Goal: Task Accomplishment & Management: Manage account settings

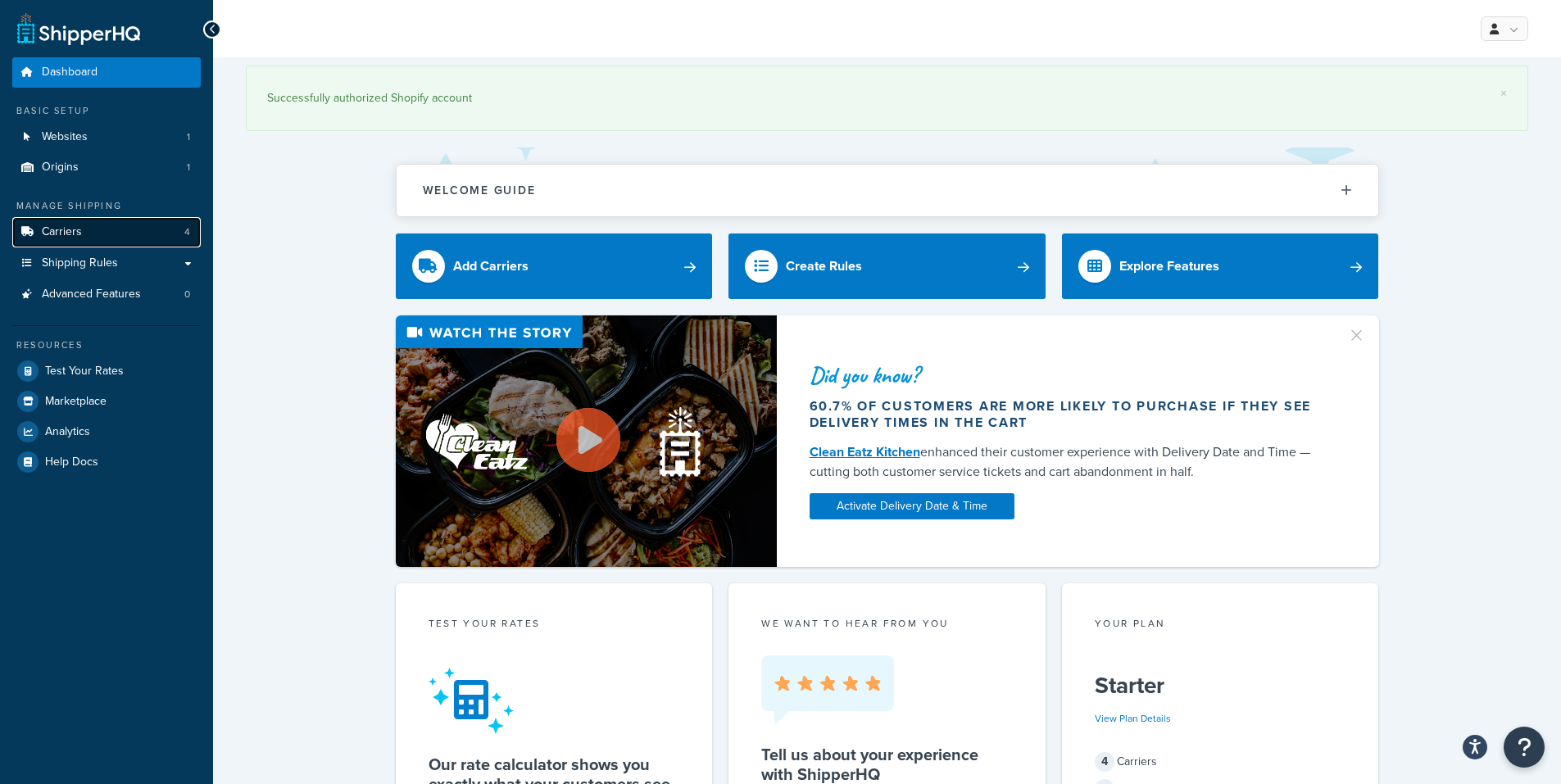
click at [114, 237] on link "Carriers 4" at bounding box center [107, 232] width 189 height 30
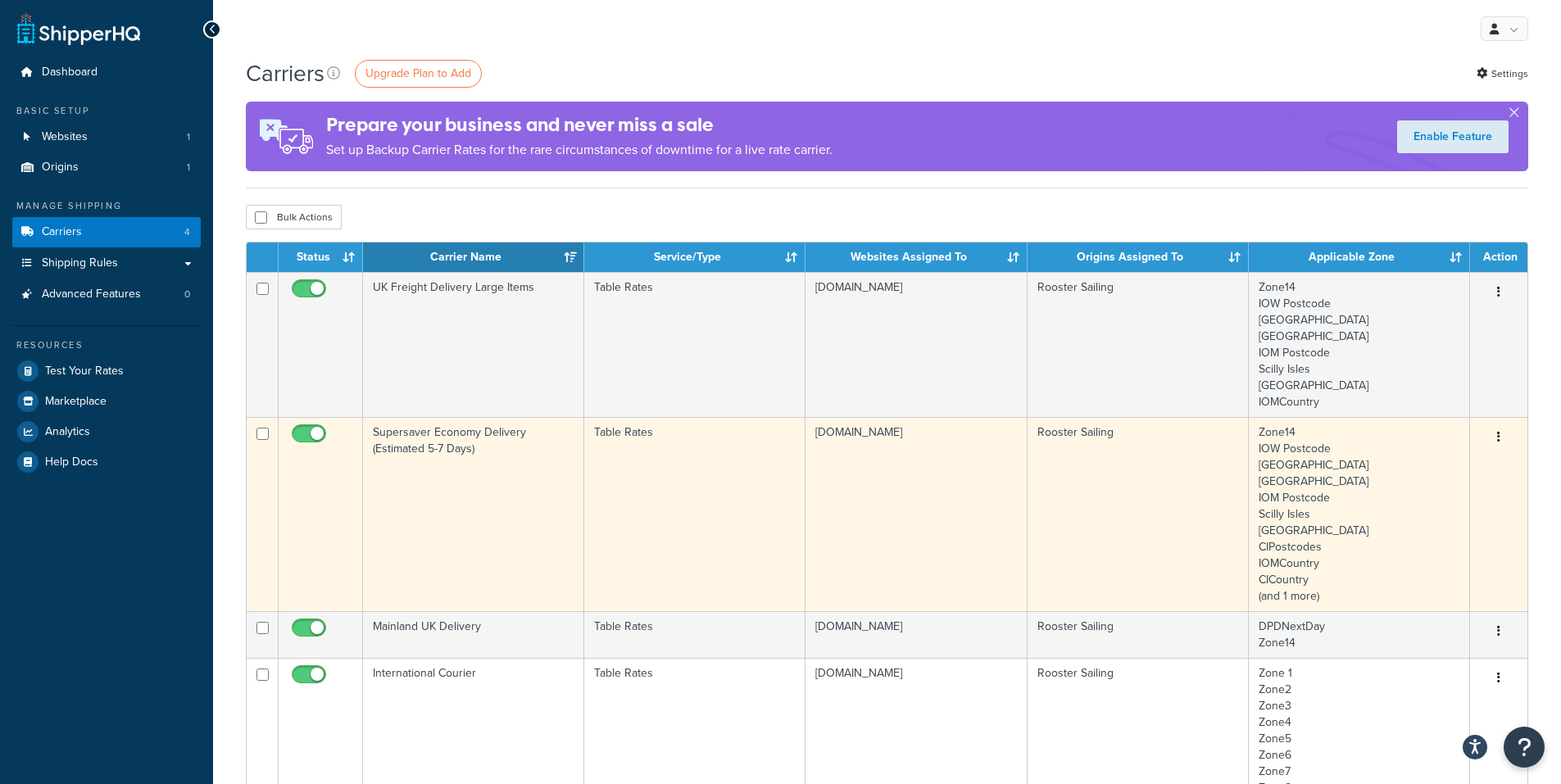
scroll to position [82, 0]
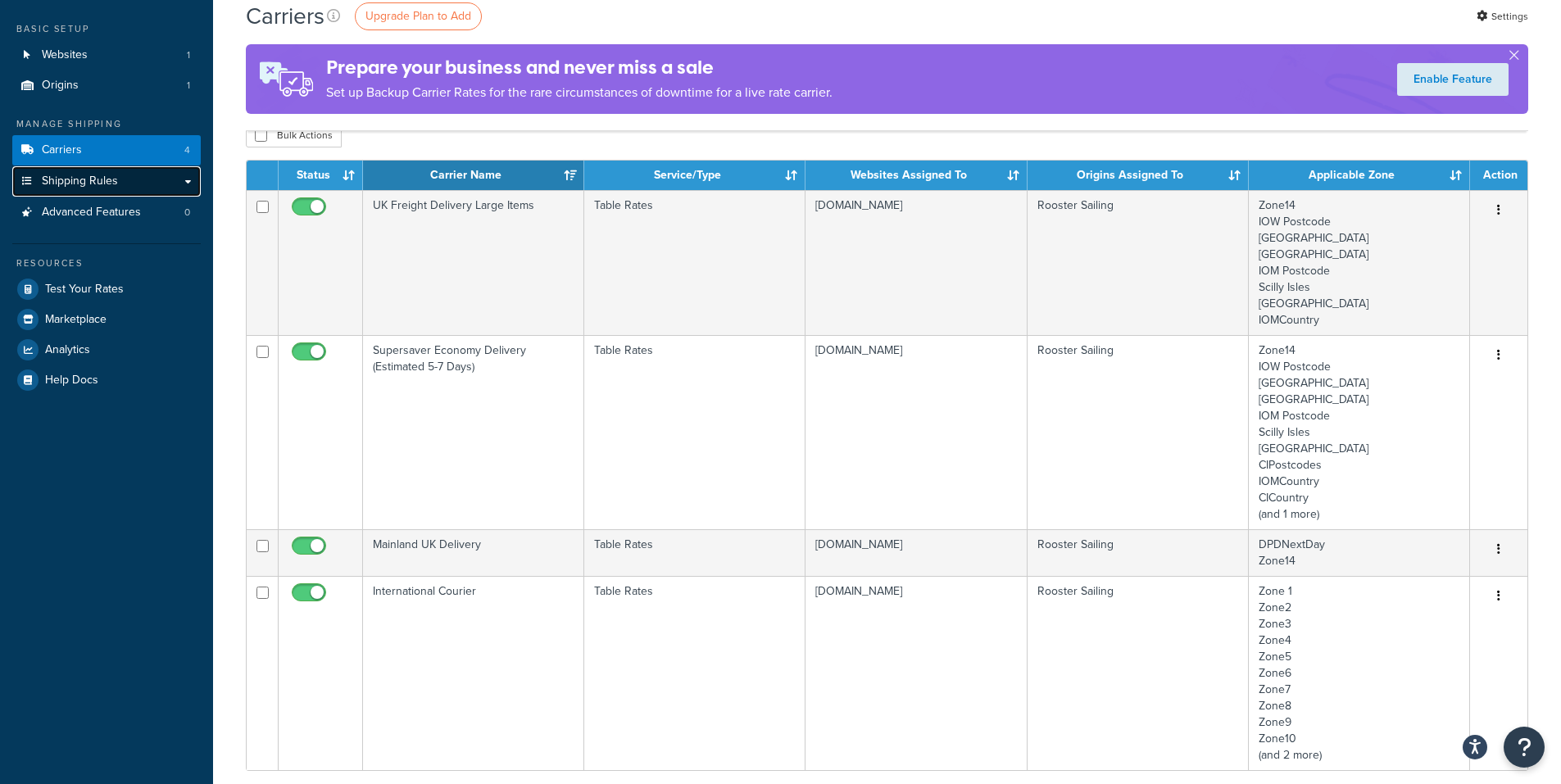
click at [80, 174] on span "Shipping Rules" at bounding box center [79, 181] width 76 height 14
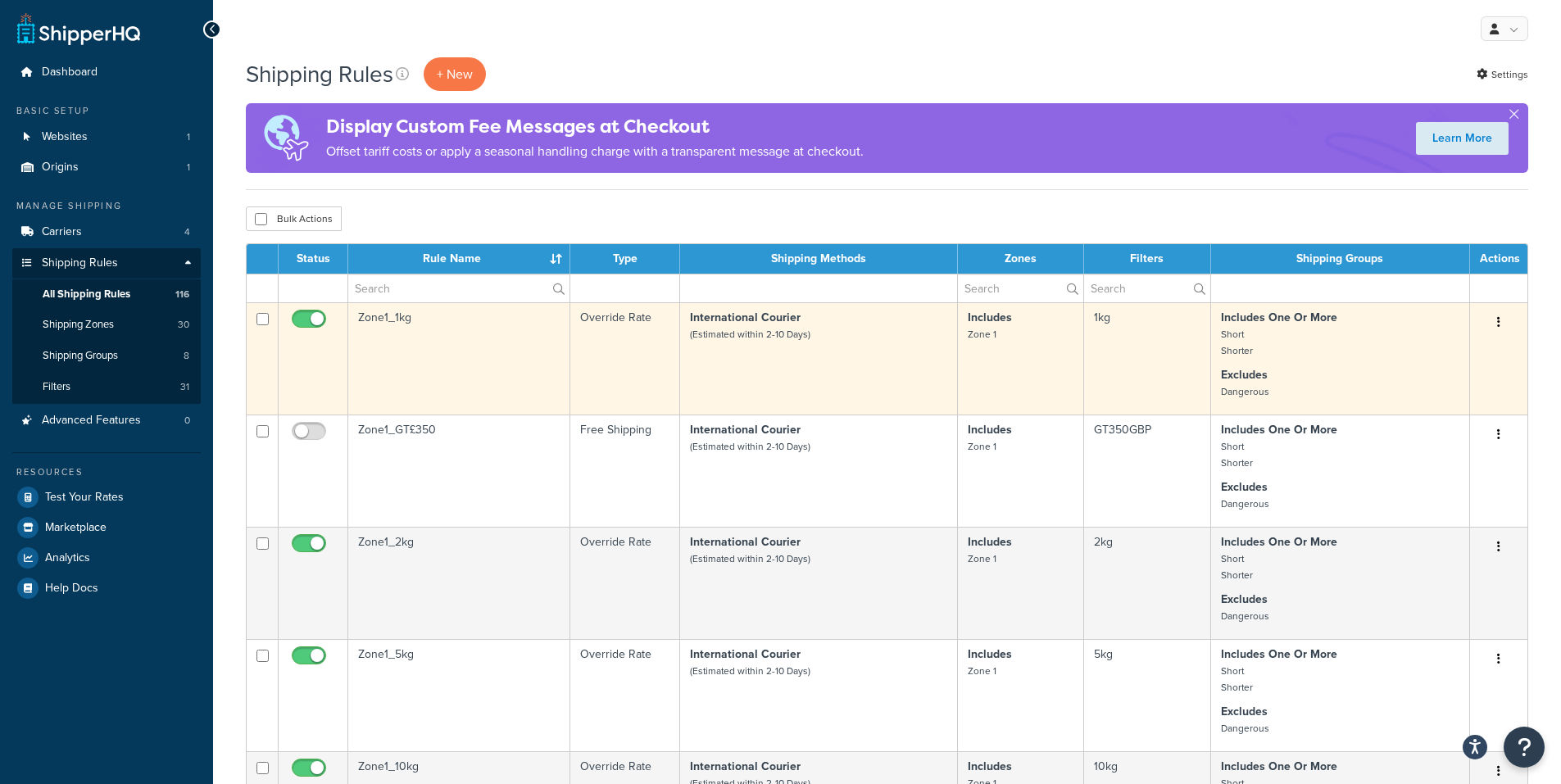
click at [459, 335] on td "Zone1_1kg" at bounding box center [459, 358] width 222 height 112
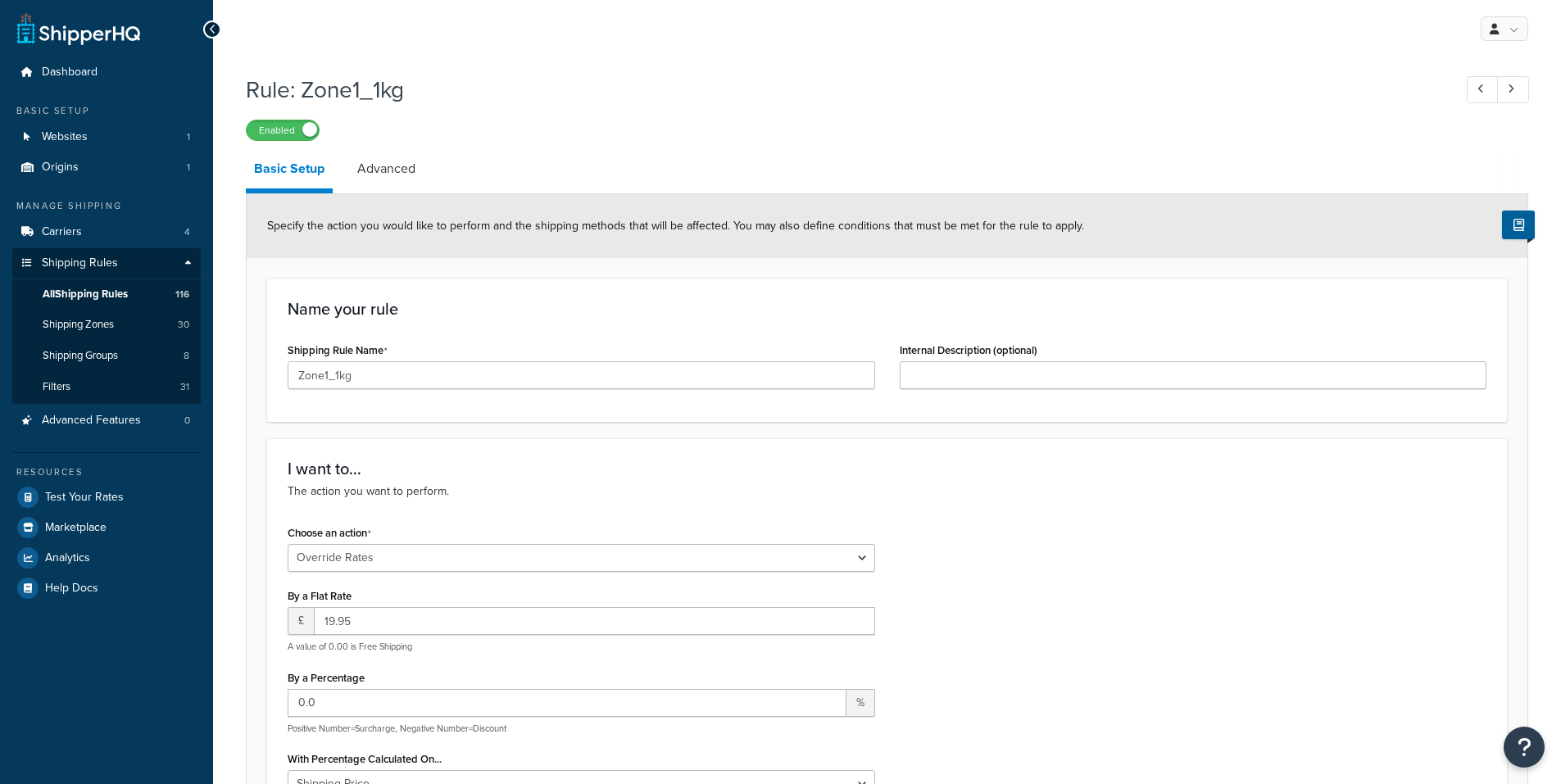
select select "OVERRIDE"
select select "LOCATION"
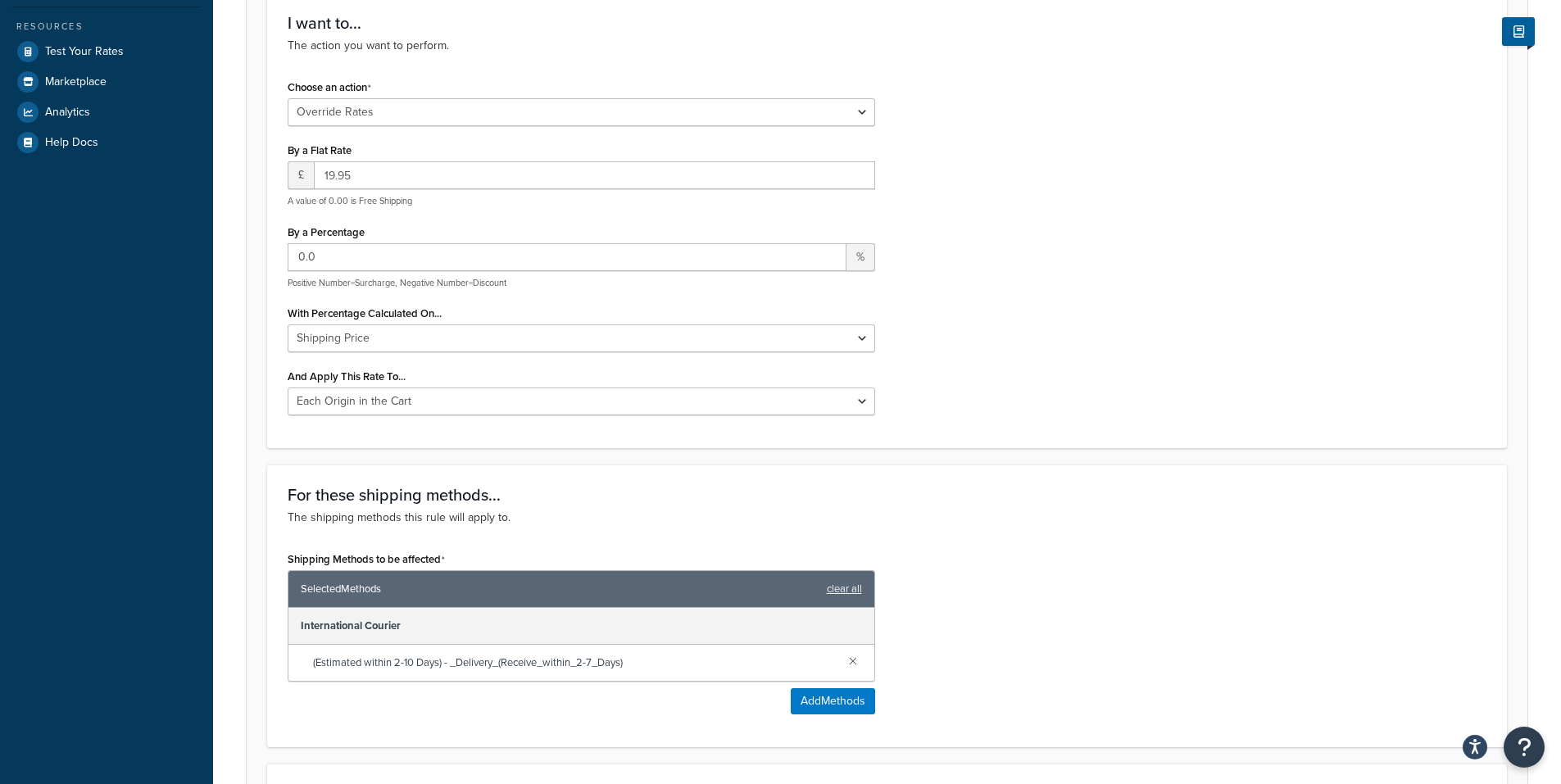
scroll to position [47, 0]
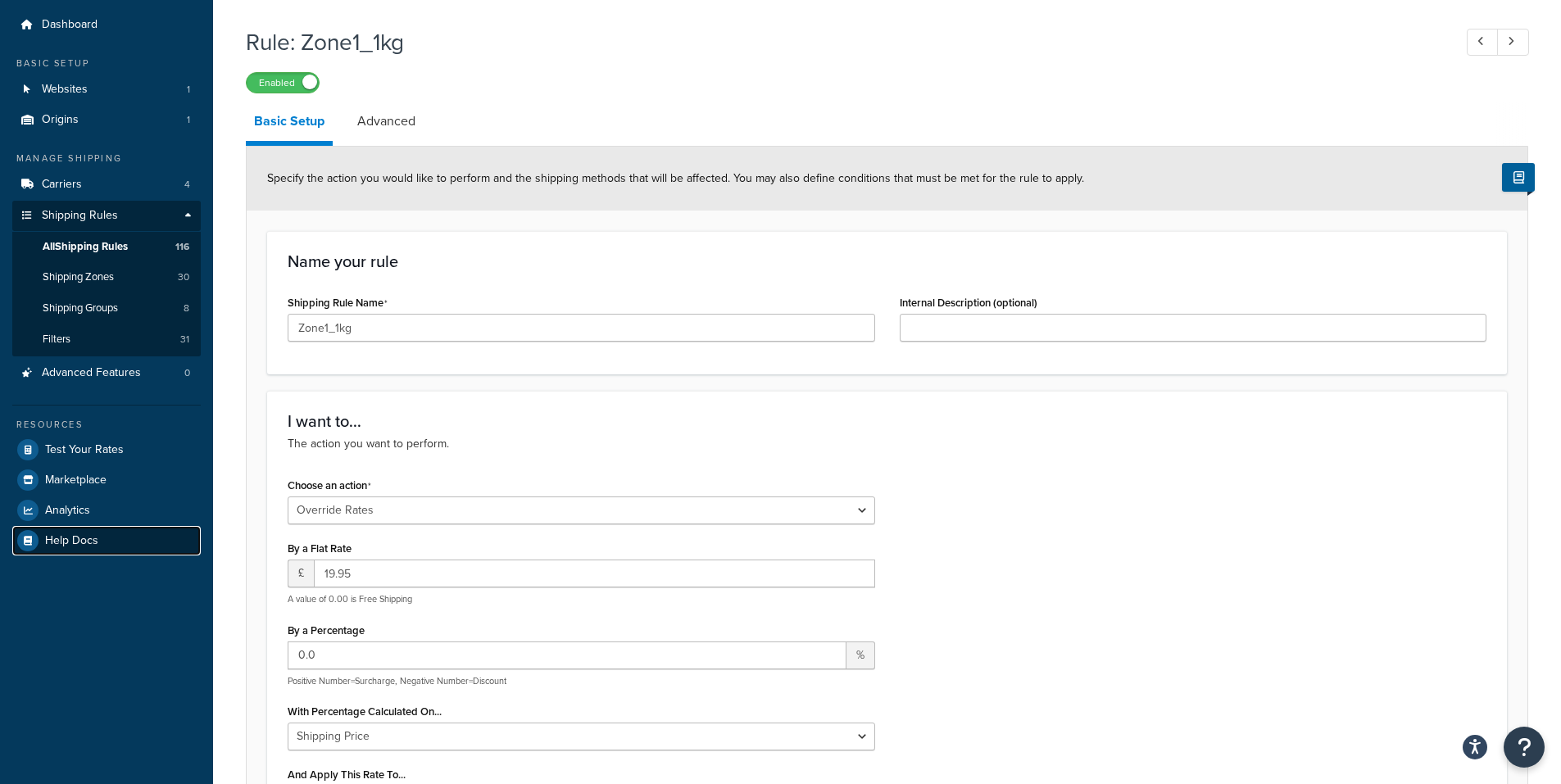
click at [66, 540] on span "Help Docs" at bounding box center [72, 541] width 53 height 14
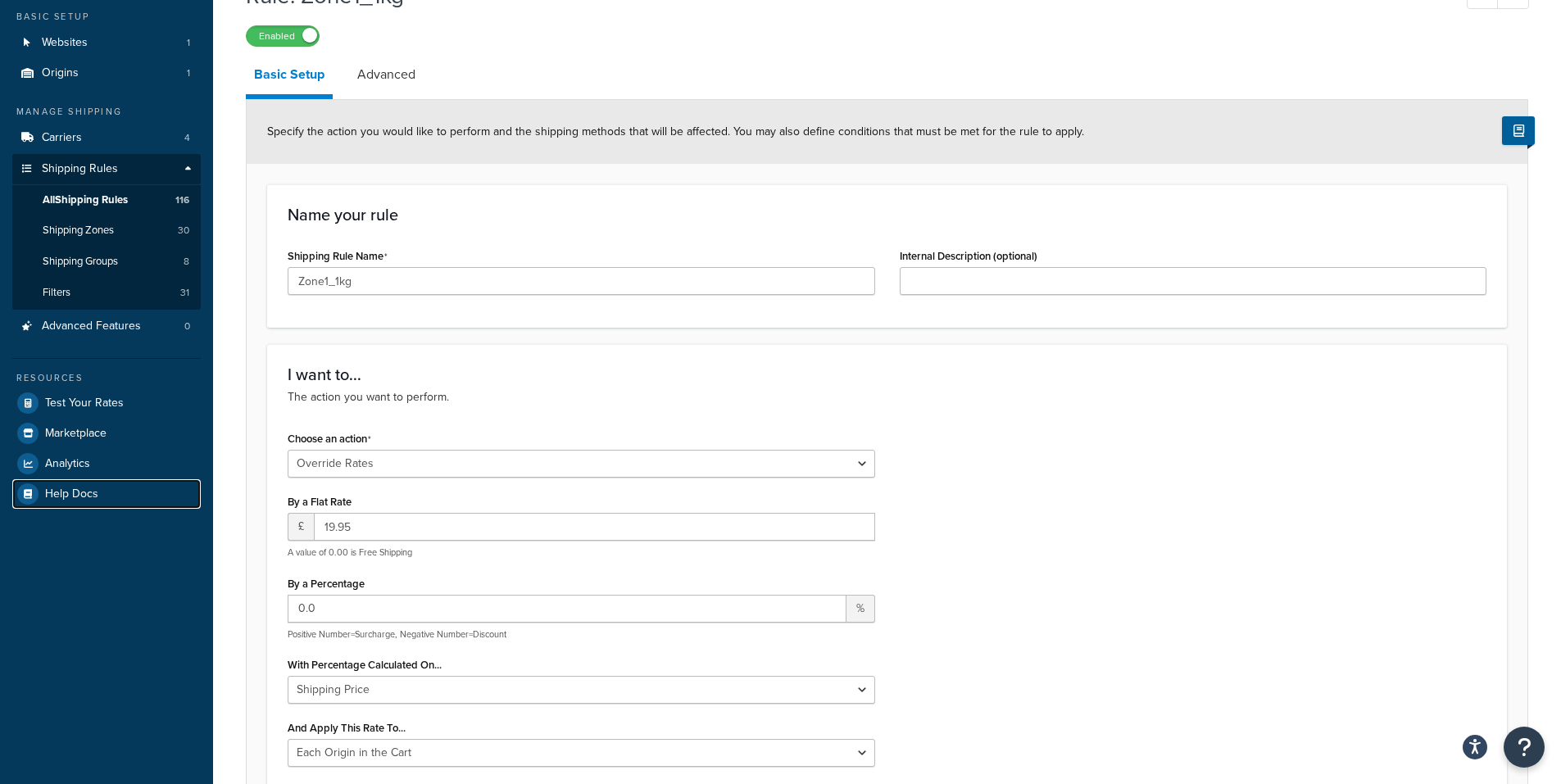
scroll to position [0, 0]
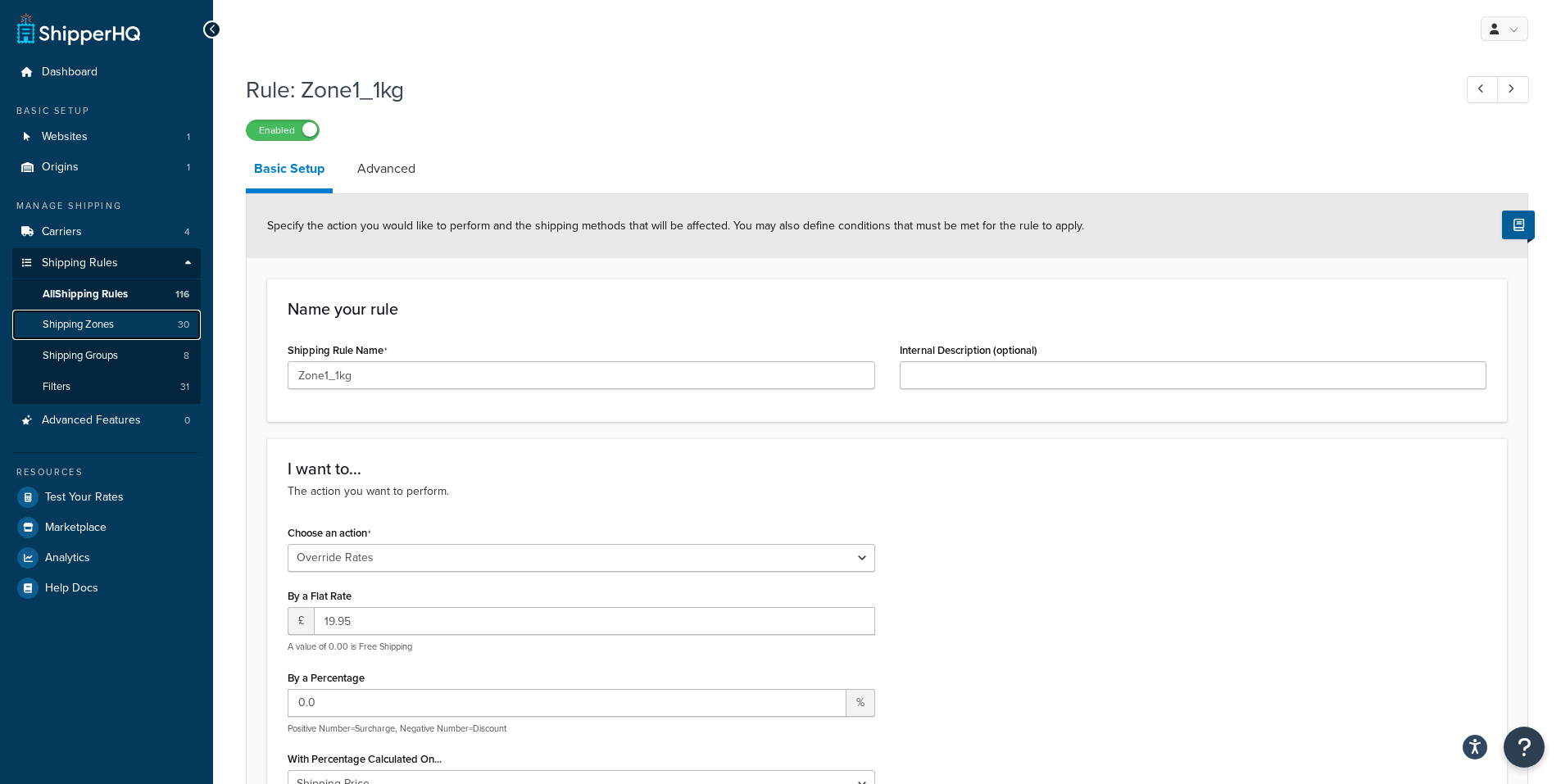
click at [114, 318] on span "Shipping Zones" at bounding box center [78, 324] width 72 height 14
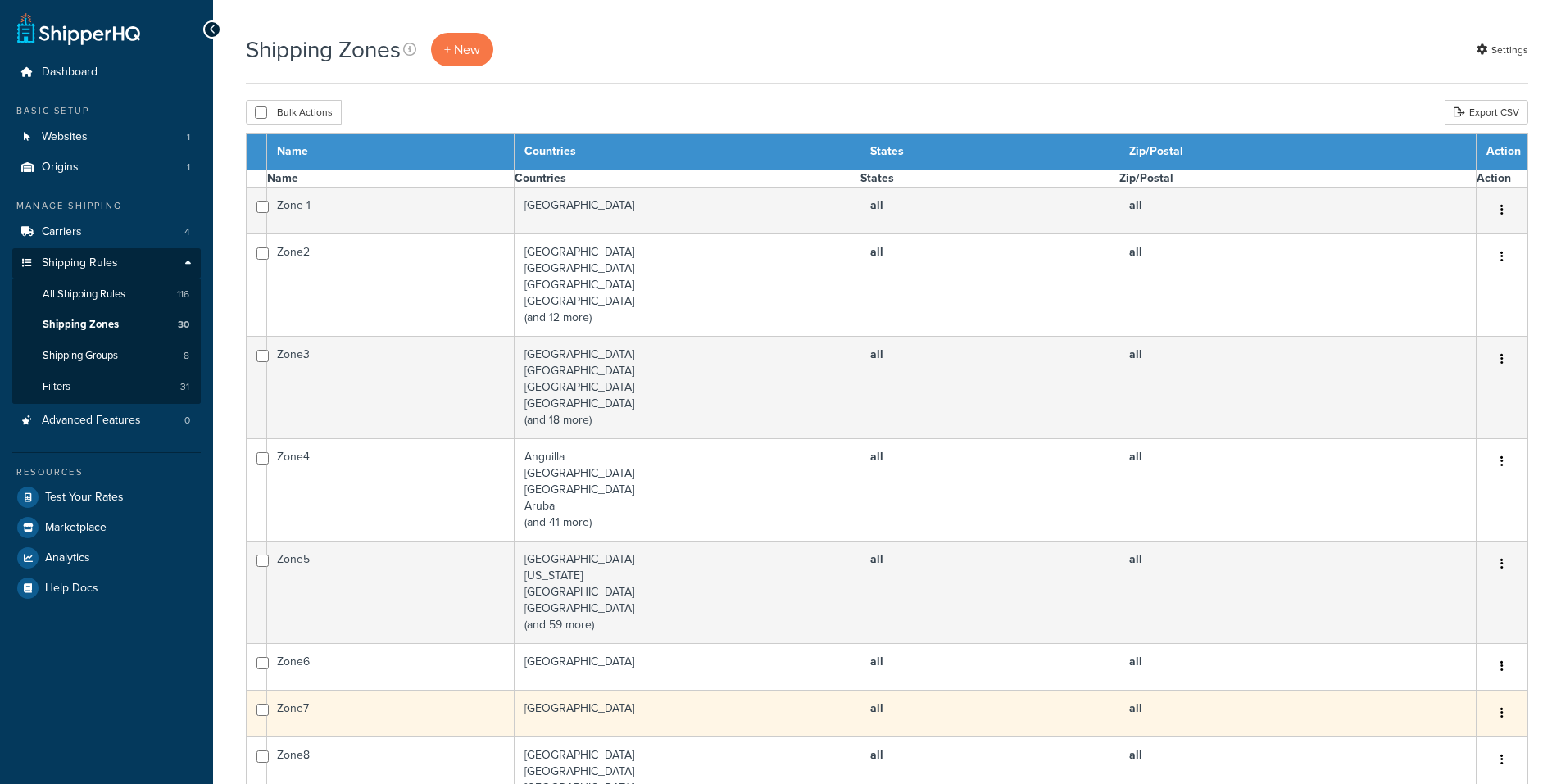
select select "15"
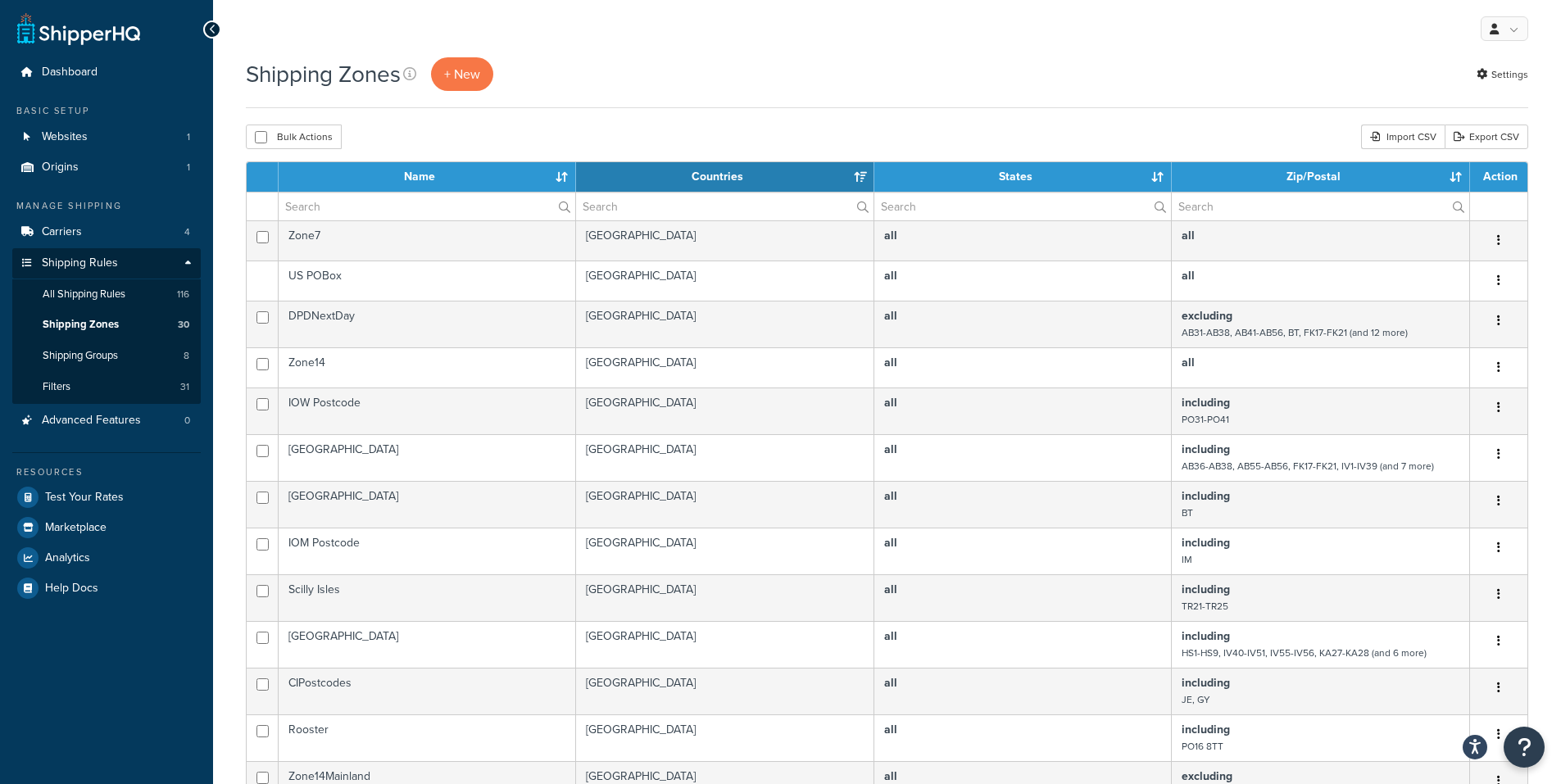
click at [420, 169] on th "Name" at bounding box center [426, 176] width 297 height 29
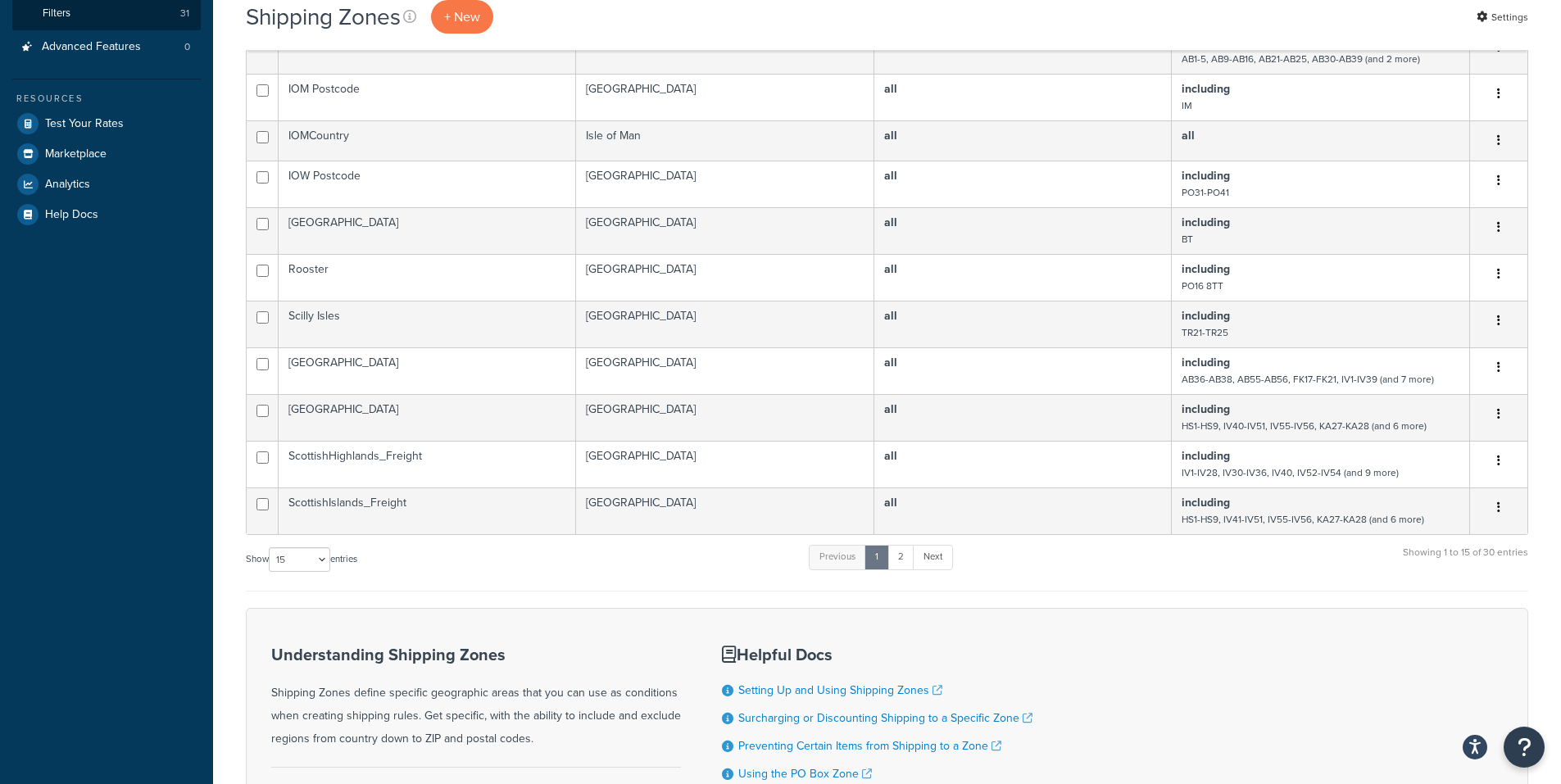
scroll to position [550, 0]
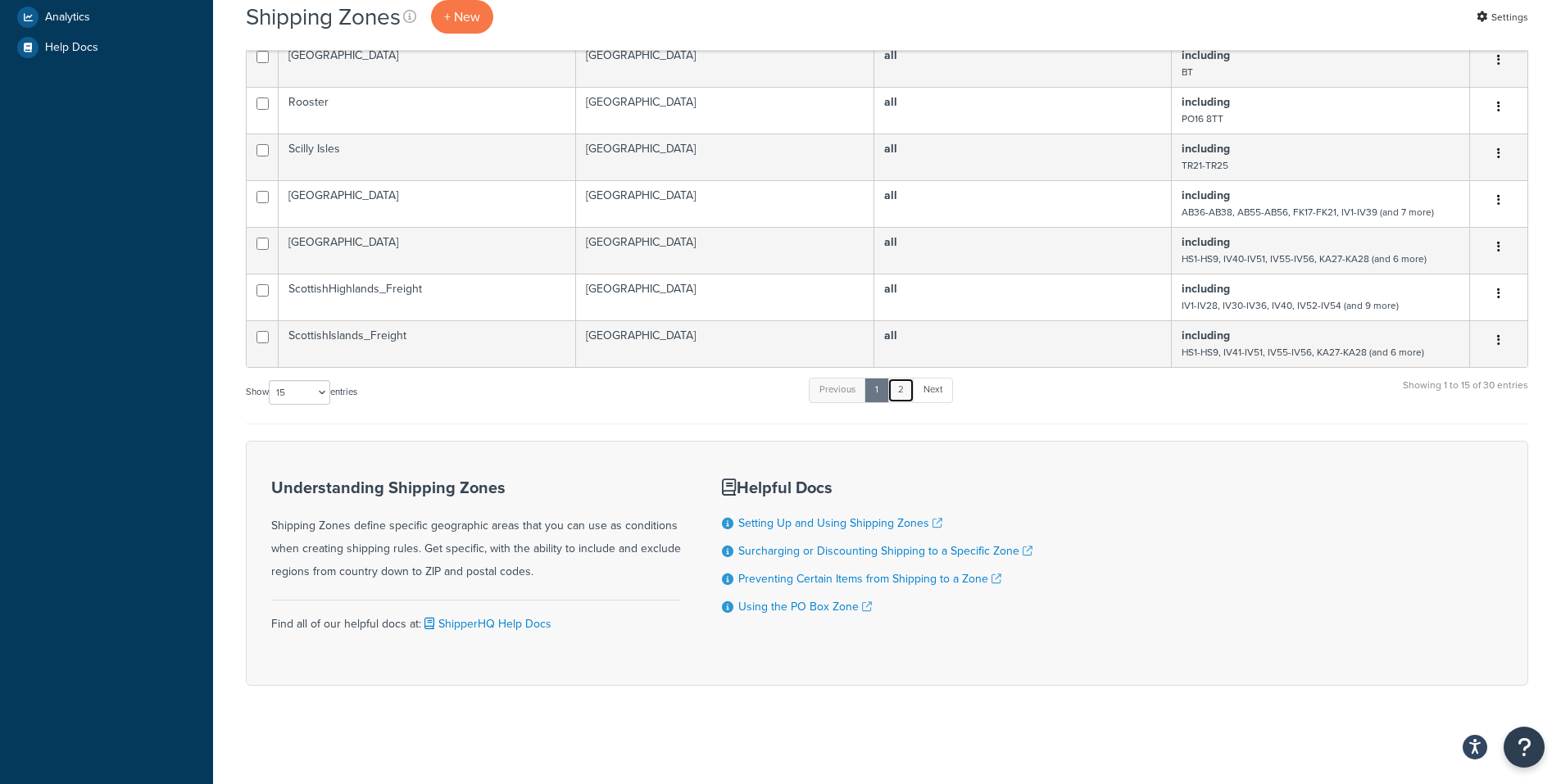
click at [903, 391] on link "2" at bounding box center [900, 390] width 27 height 24
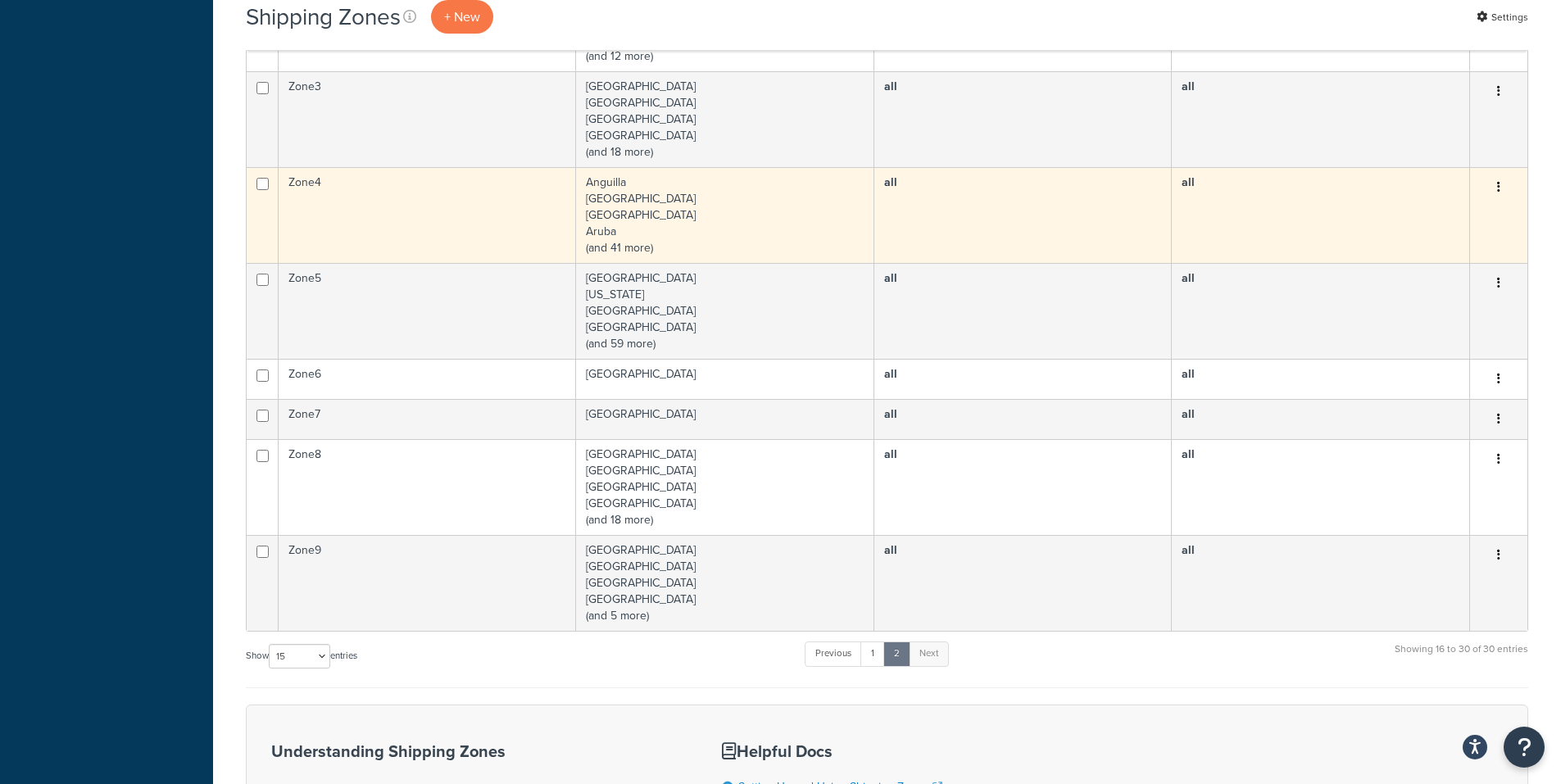
scroll to position [716, 0]
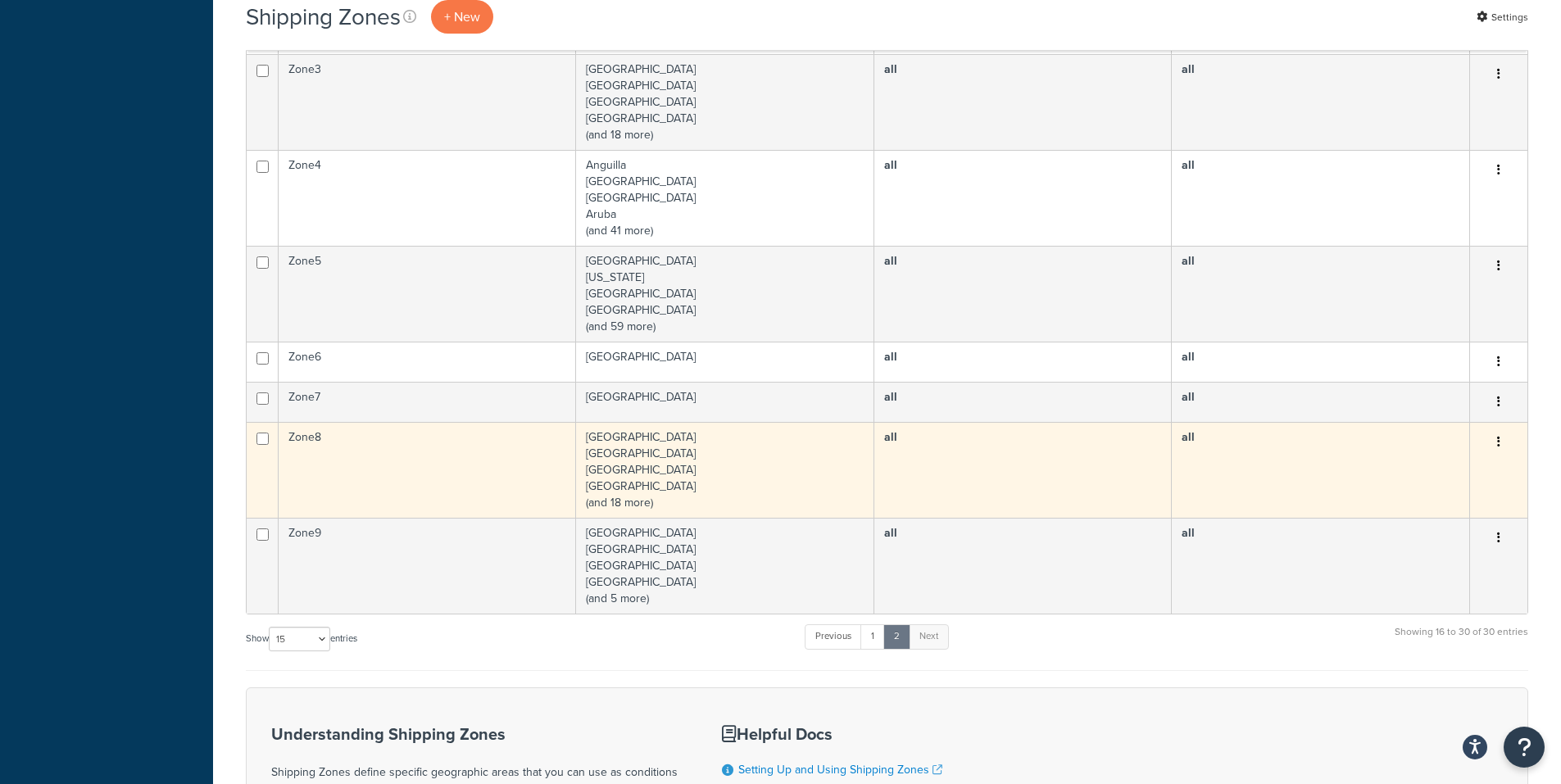
click at [710, 435] on td "Austria Belgium Czech Republic Denmark (and 18 more)" at bounding box center [725, 470] width 298 height 96
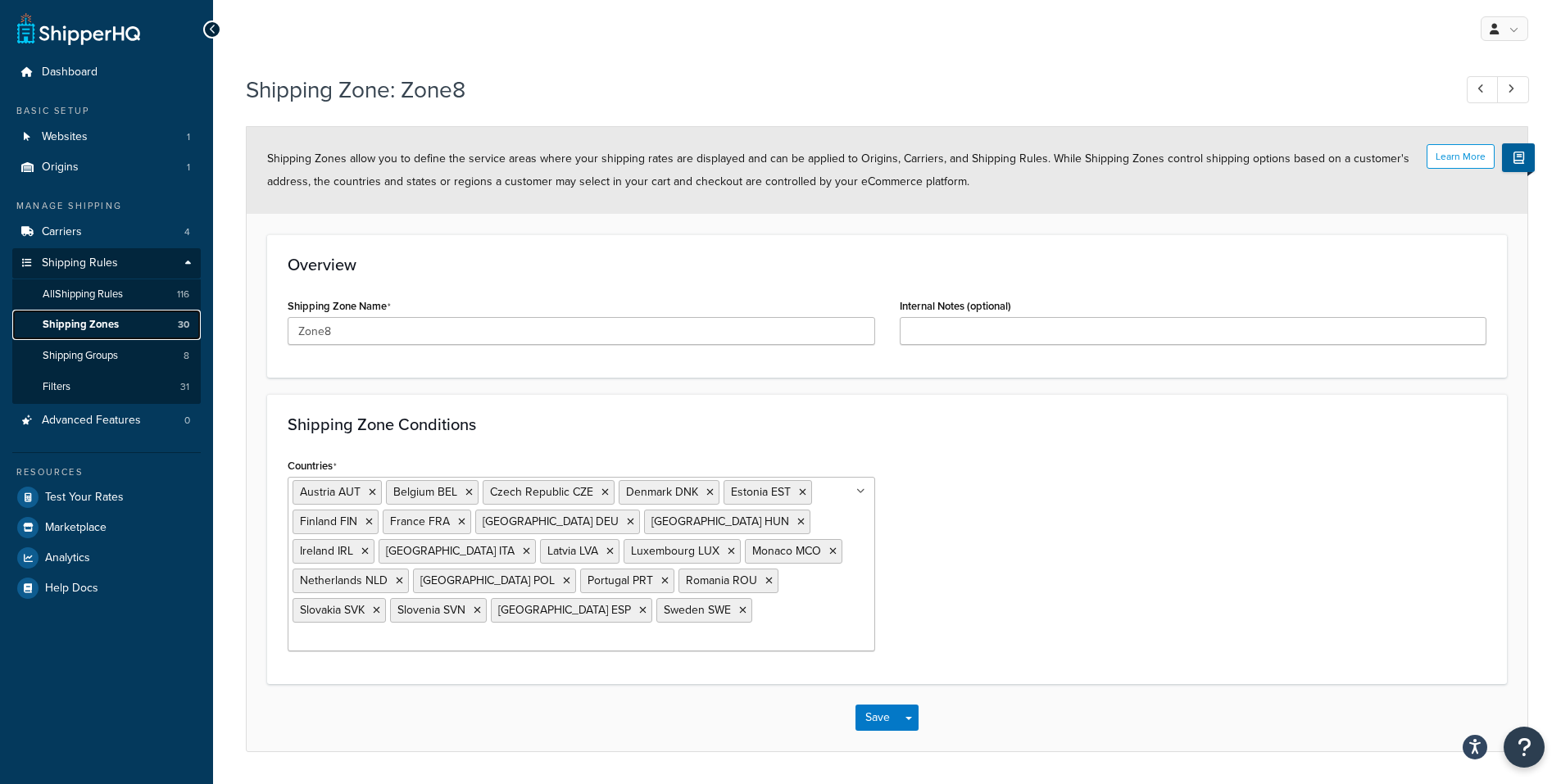
click at [90, 326] on span "Shipping Zones" at bounding box center [80, 324] width 76 height 14
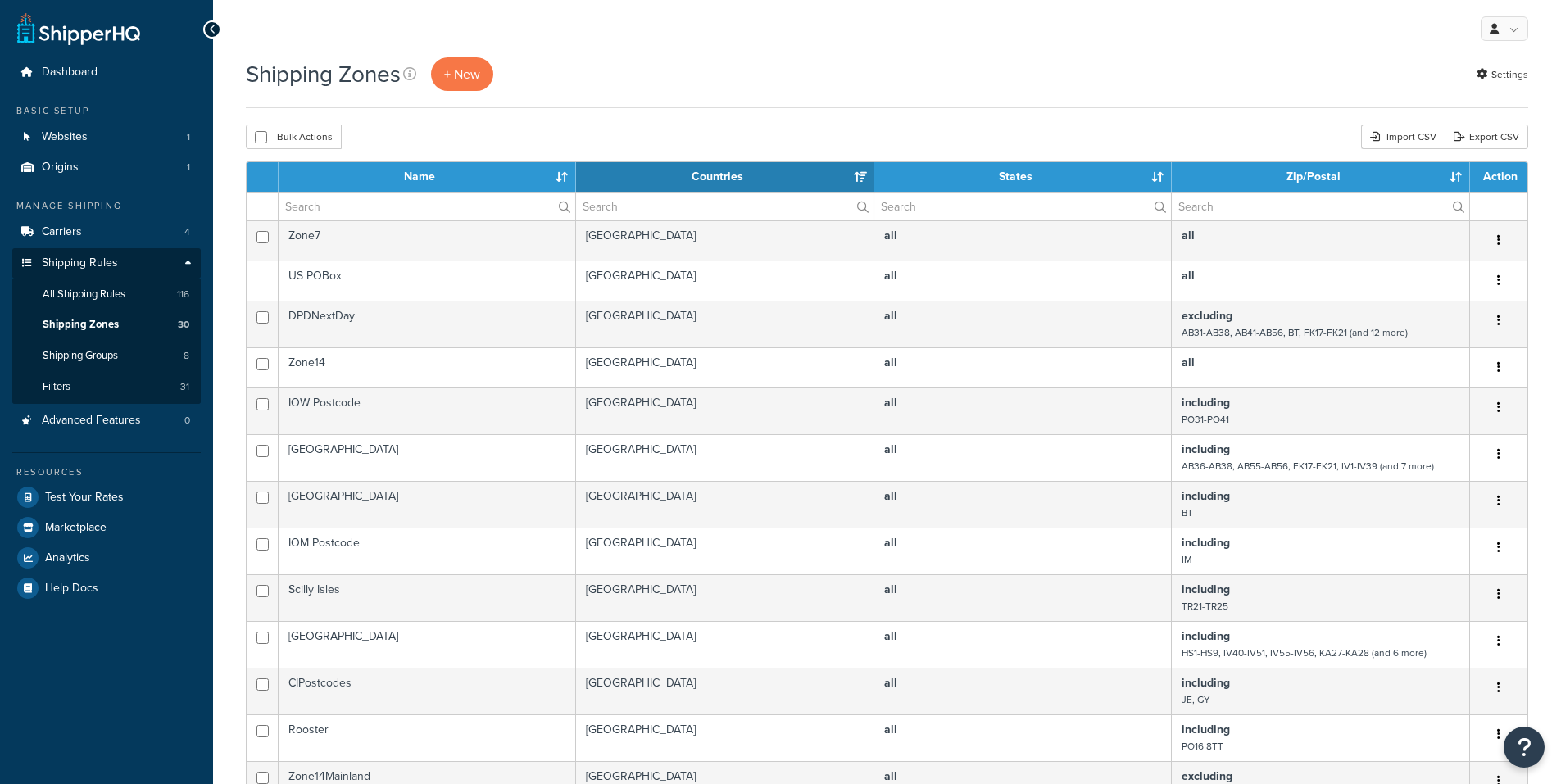
select select "15"
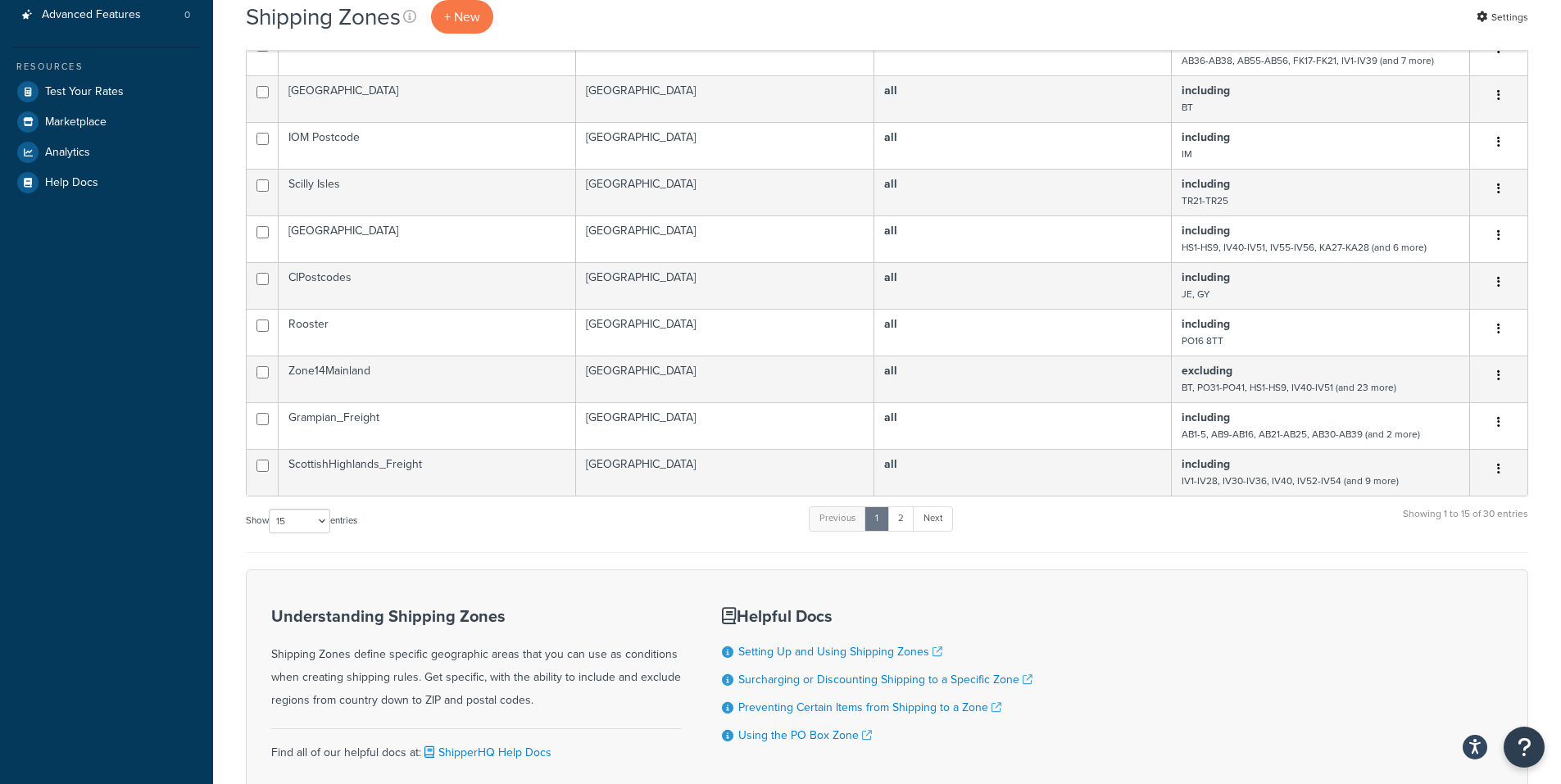
scroll to position [544, 0]
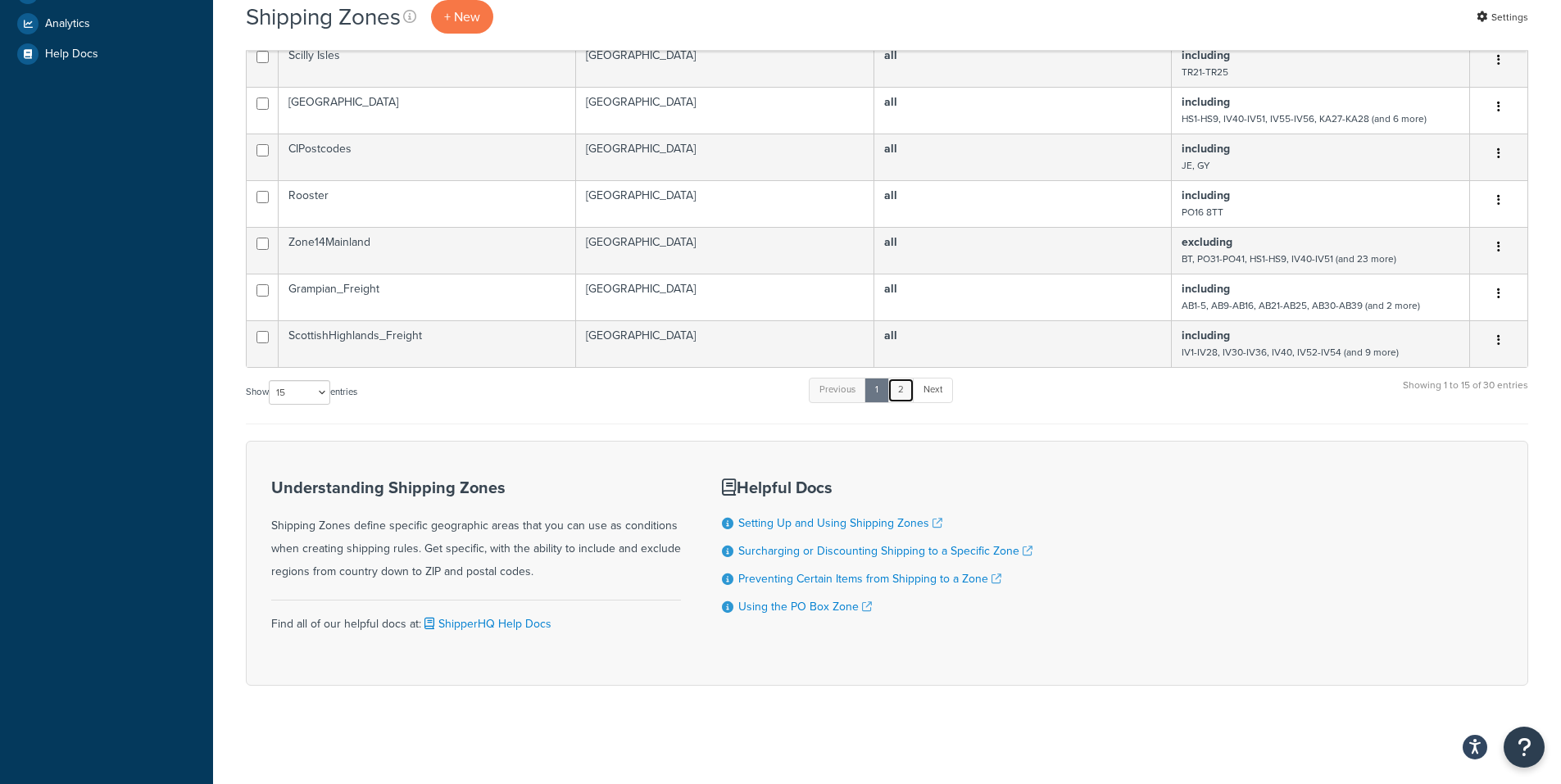
click at [912, 393] on link "2" at bounding box center [900, 390] width 27 height 24
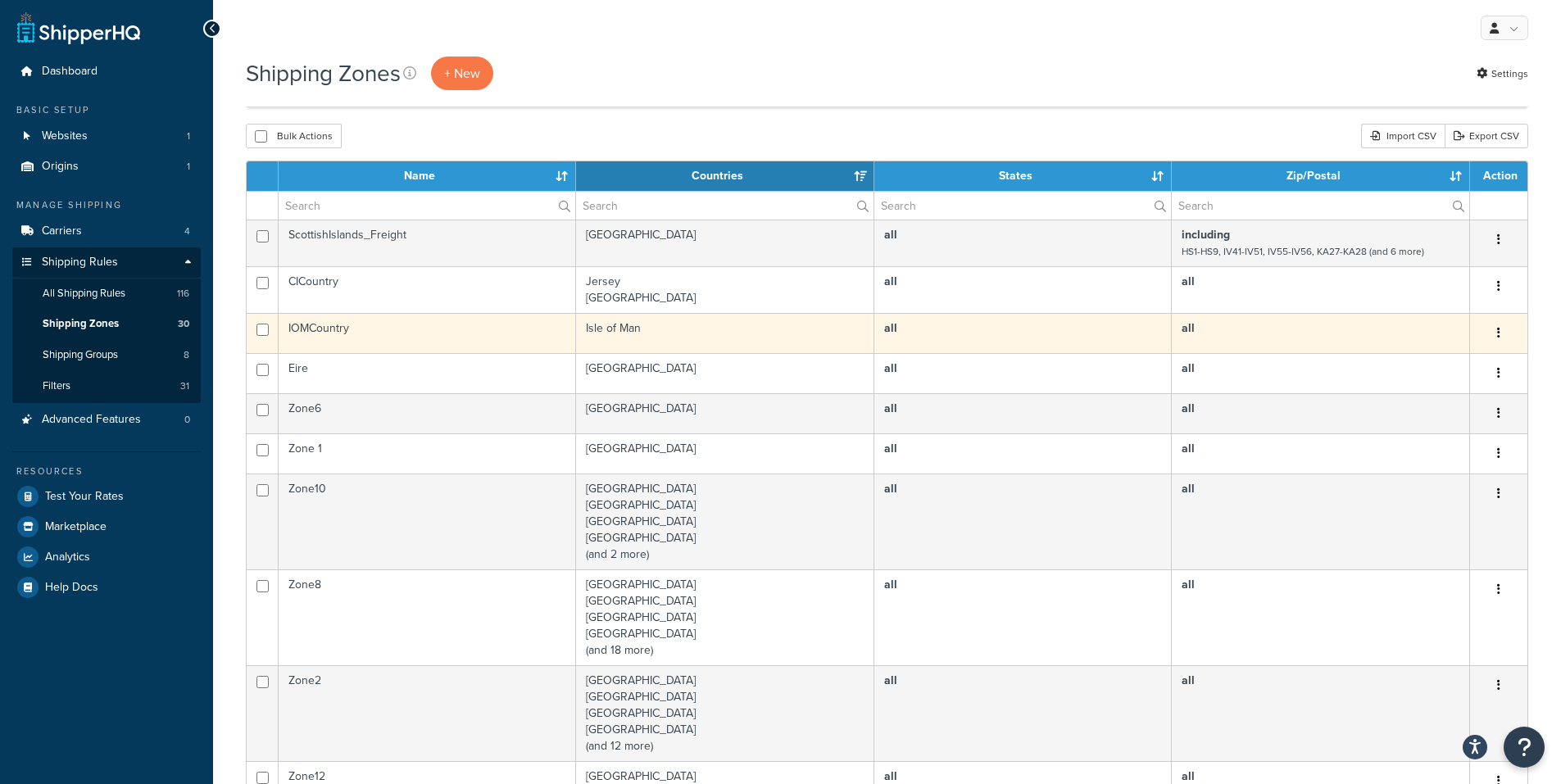
scroll to position [0, 0]
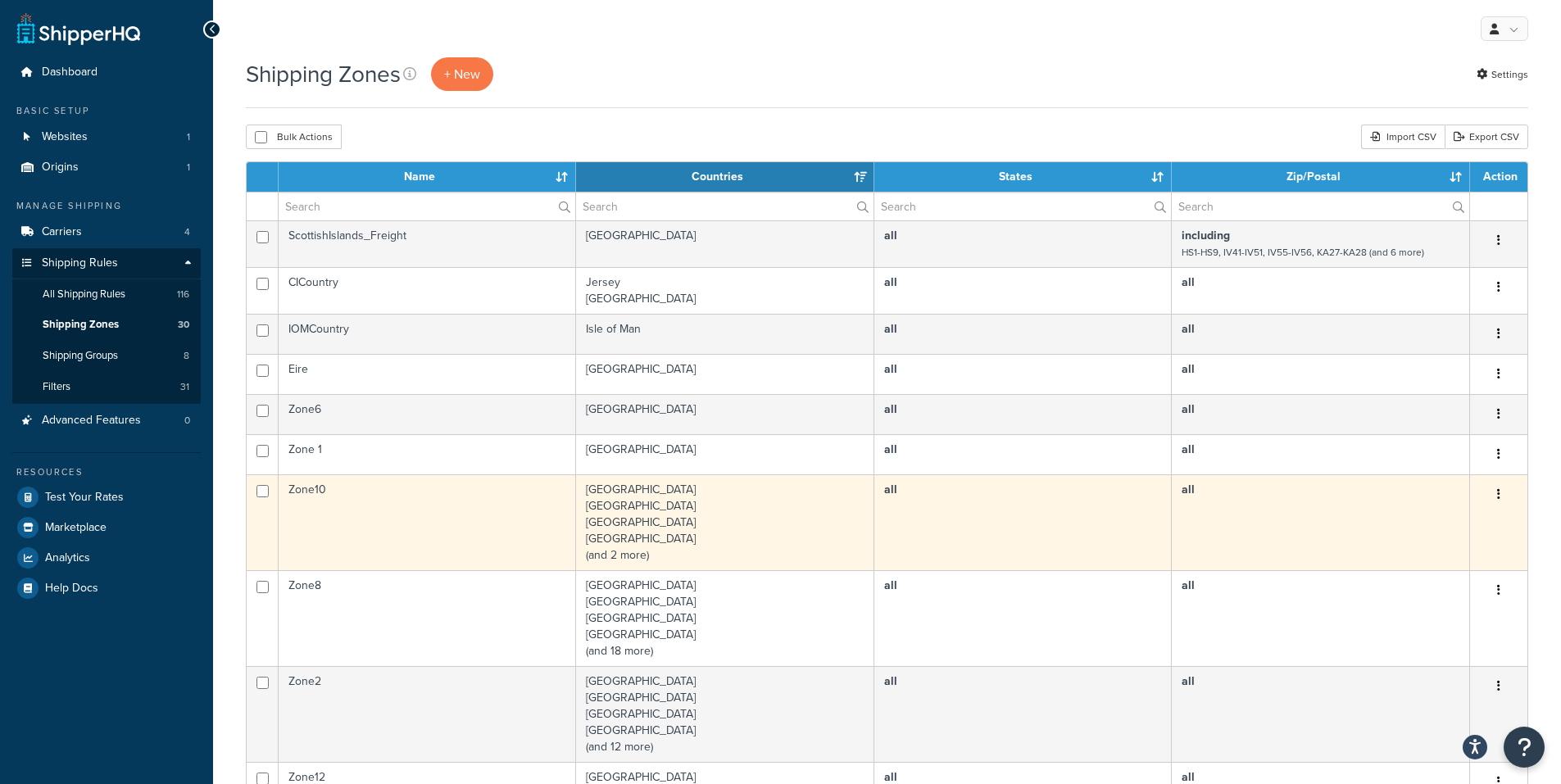
click at [664, 514] on td "Bulgaria Greece Iceland Lithuania (and 2 more)" at bounding box center [725, 522] width 298 height 96
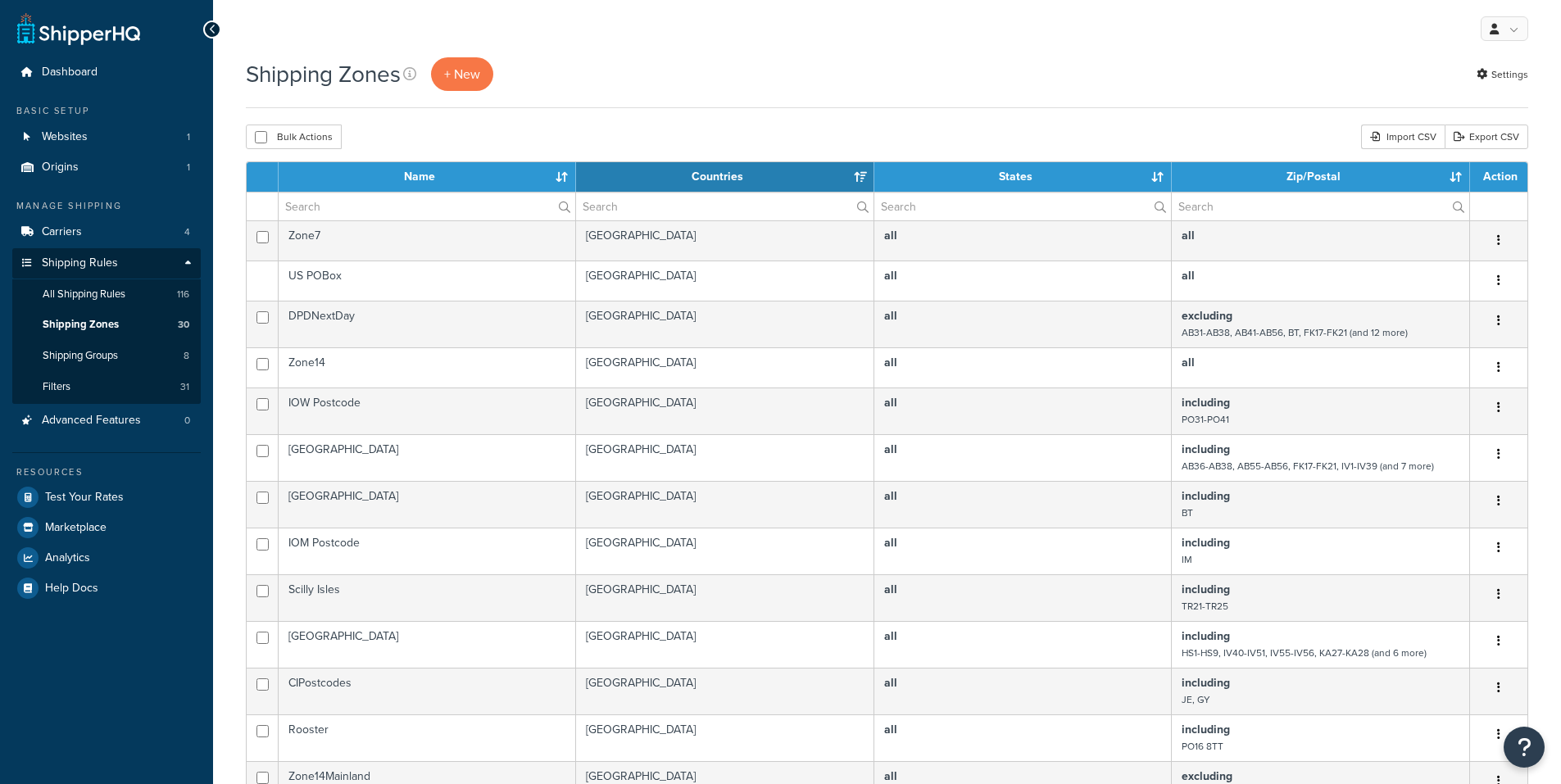
select select "15"
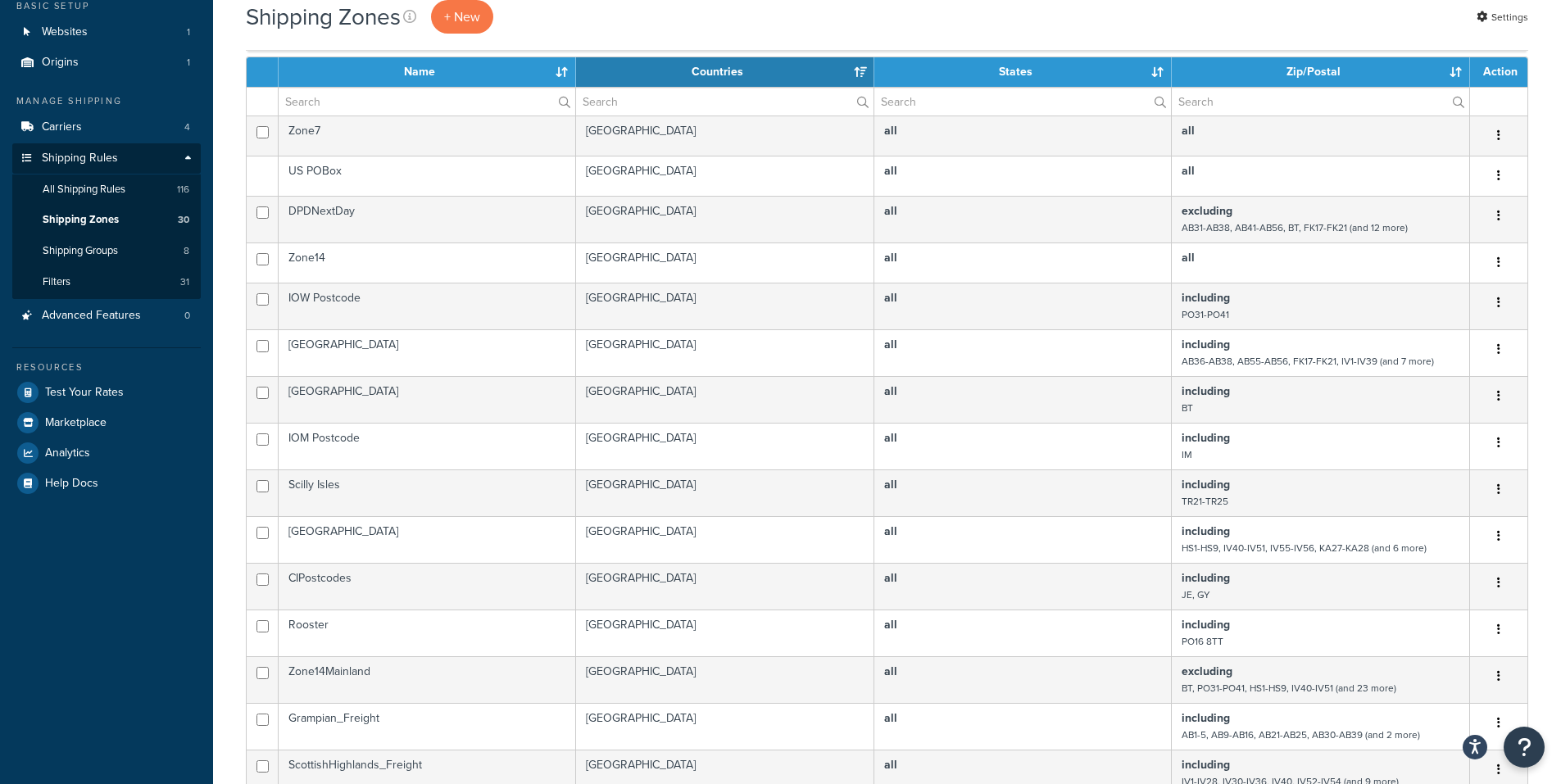
scroll to position [410, 0]
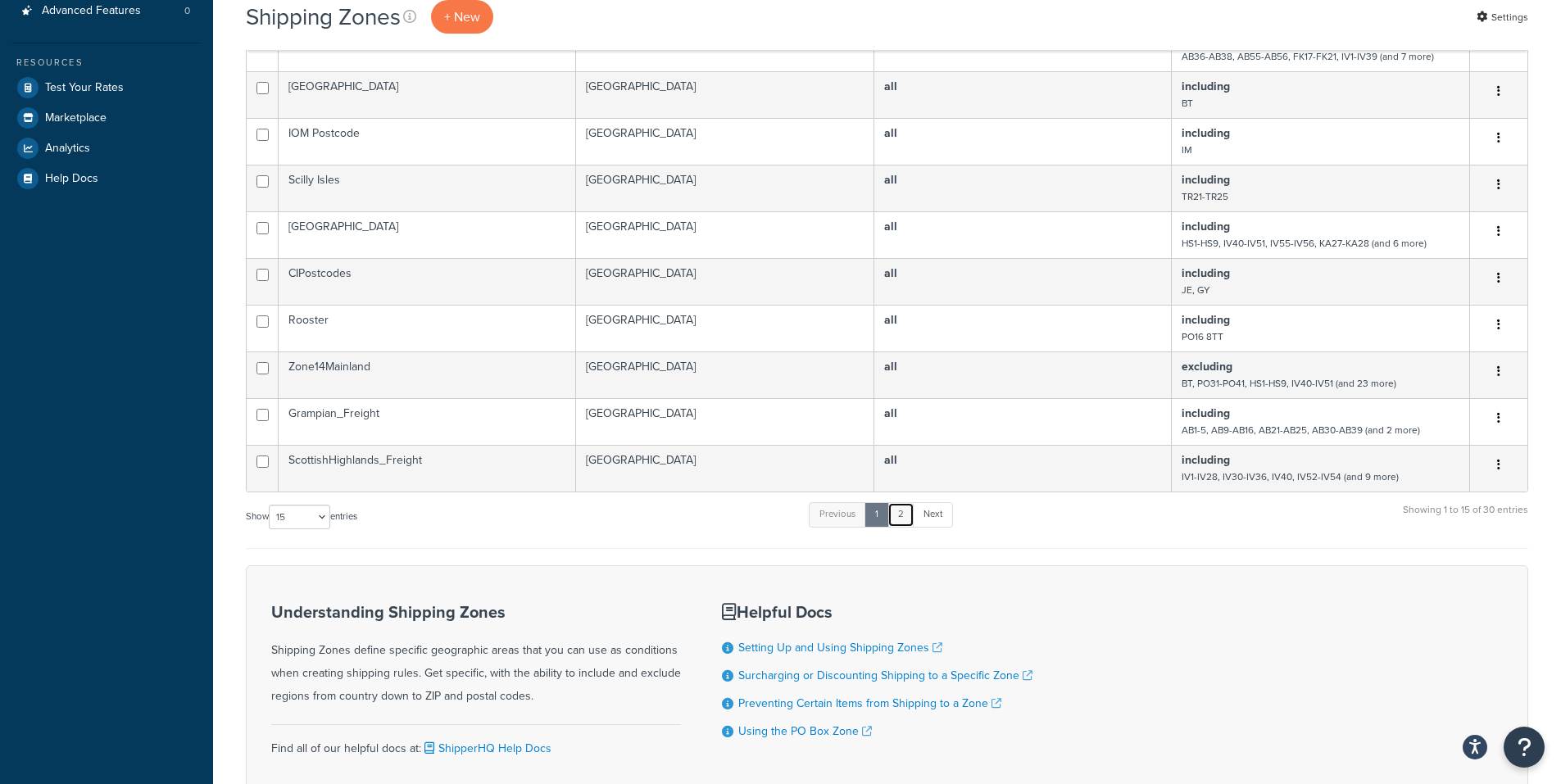
click at [910, 527] on link "2" at bounding box center [900, 514] width 27 height 24
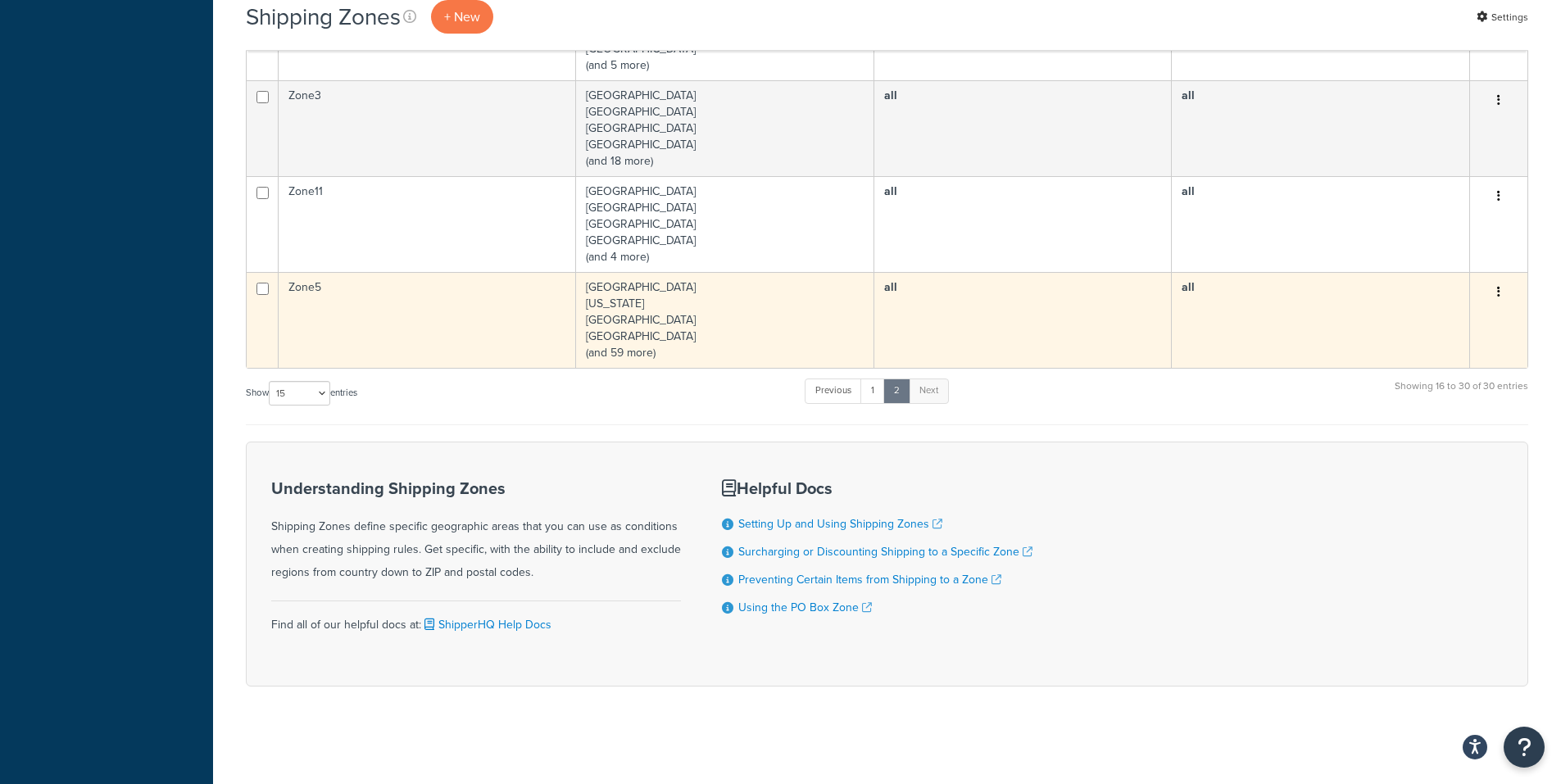
scroll to position [887, 0]
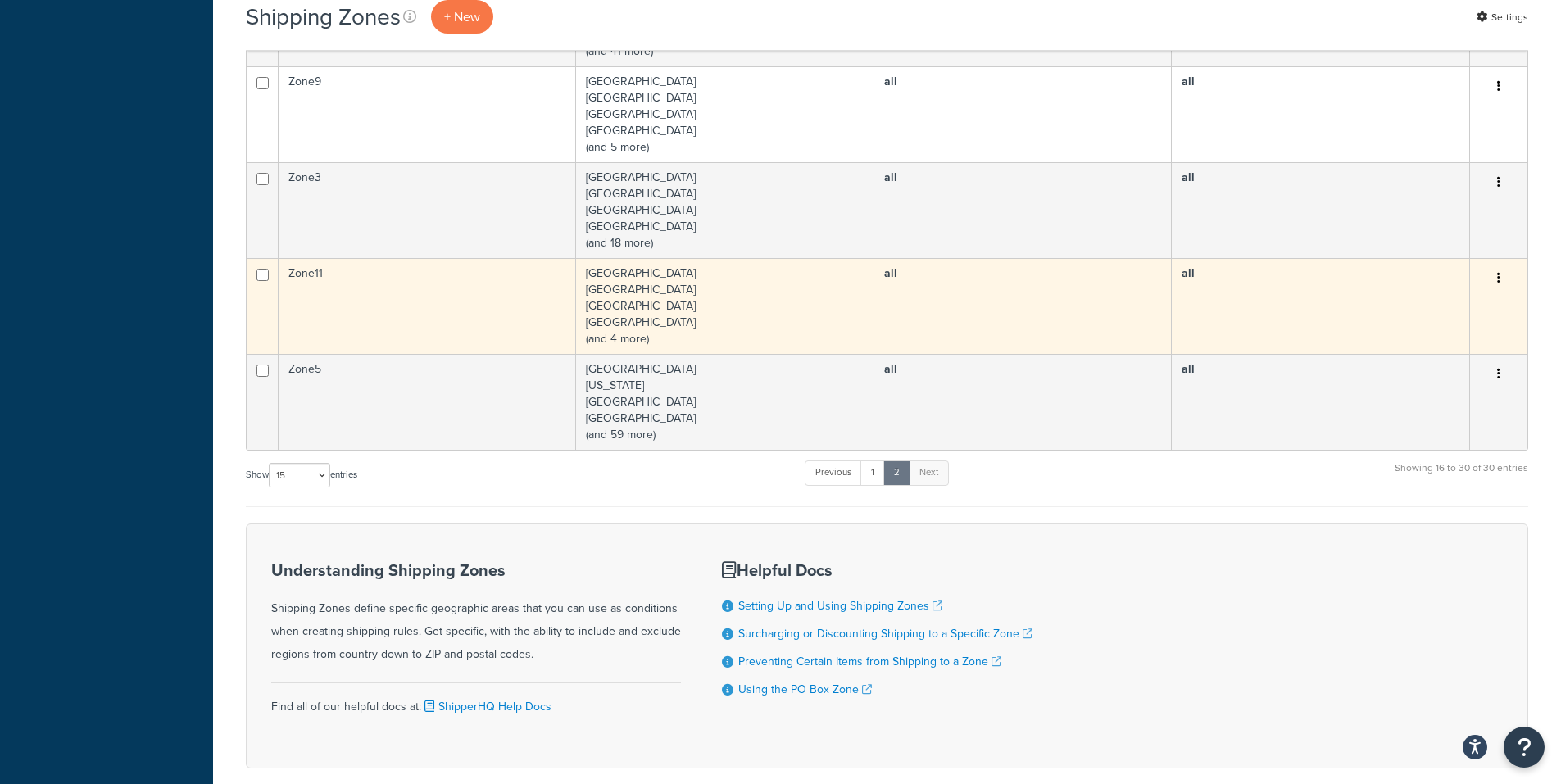
click at [410, 297] on td "Zone11" at bounding box center [426, 306] width 297 height 96
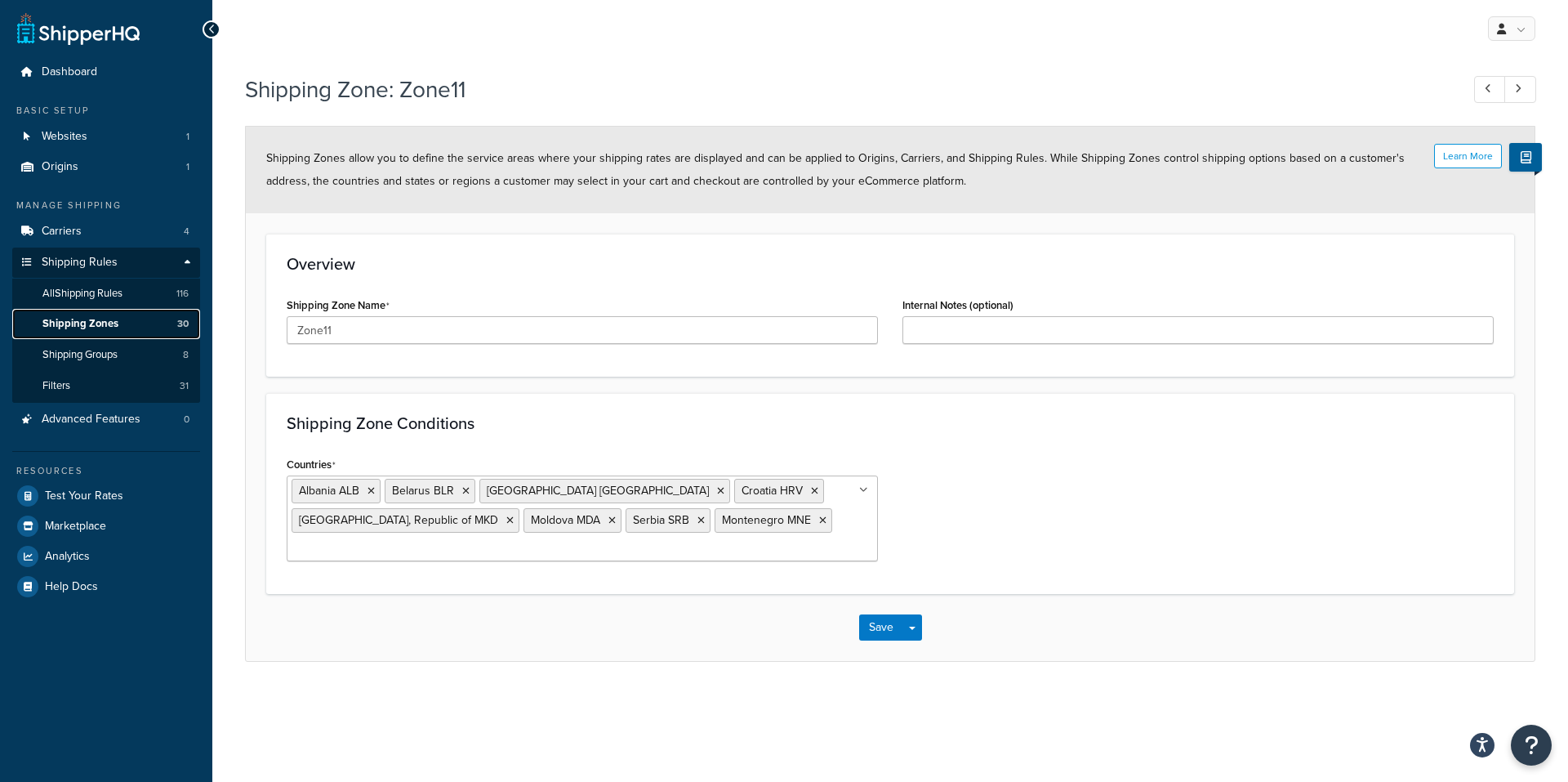
click at [106, 321] on span "Shipping Zones" at bounding box center [80, 323] width 76 height 14
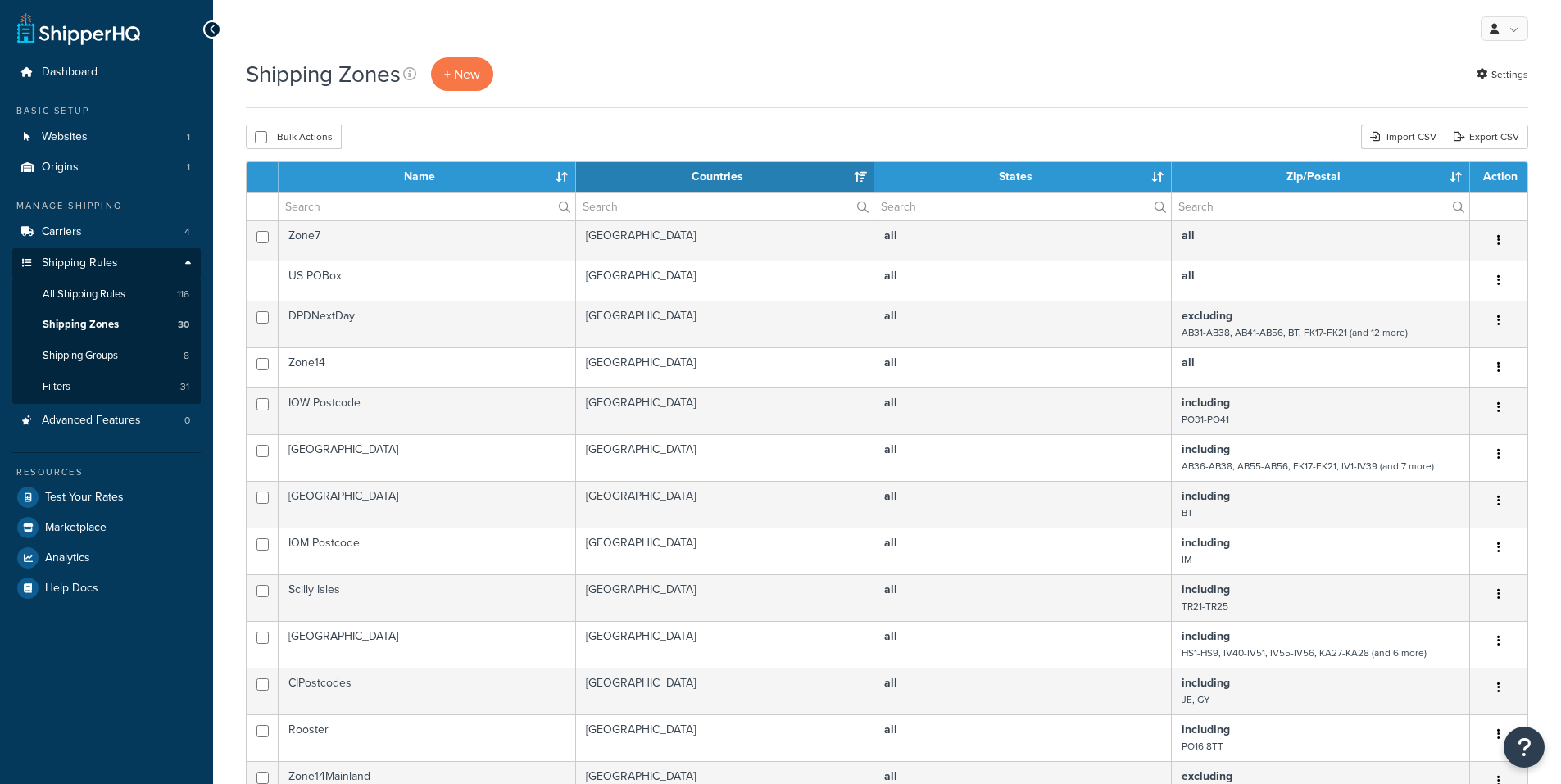
select select "15"
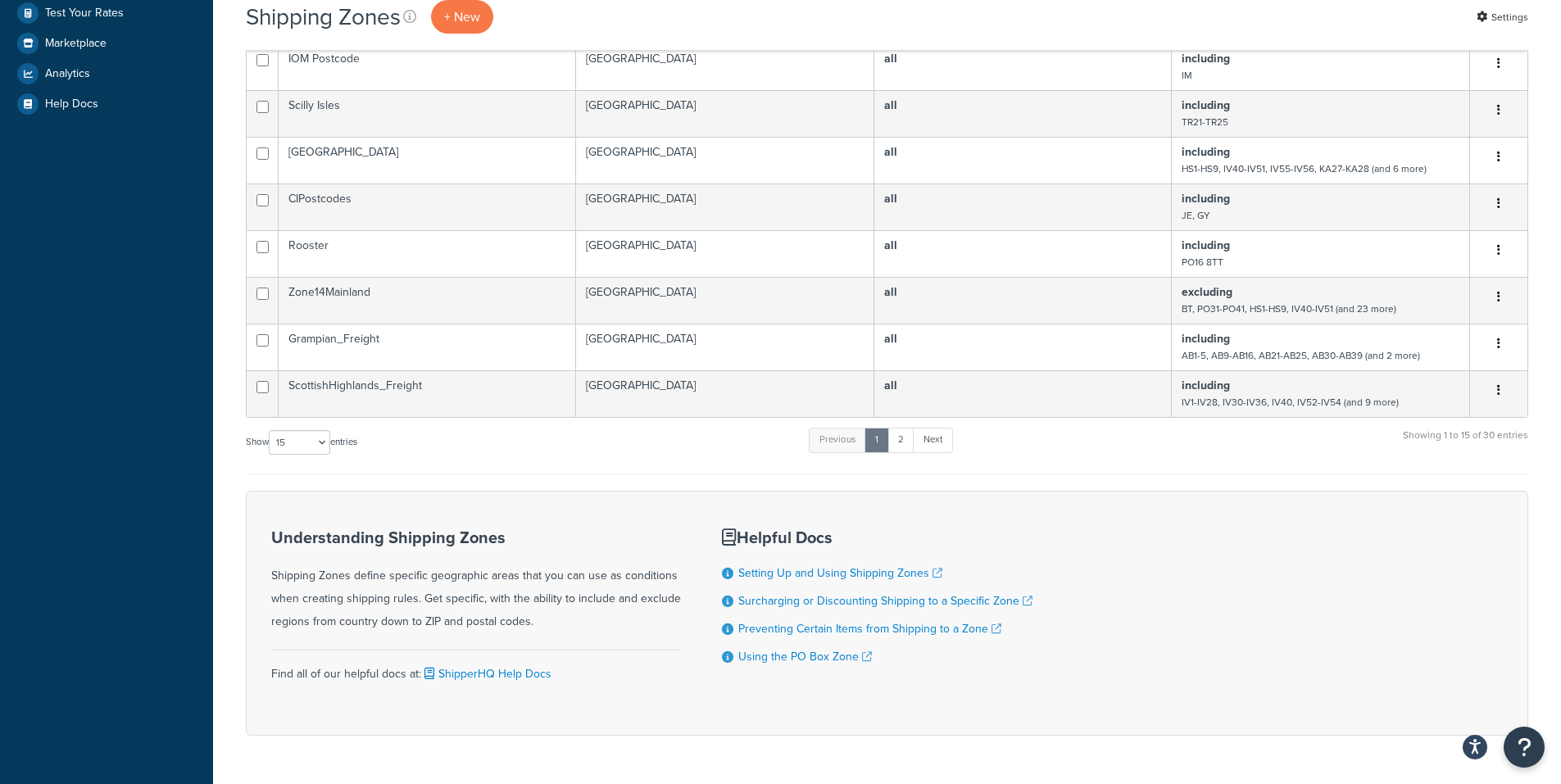
scroll to position [544, 0]
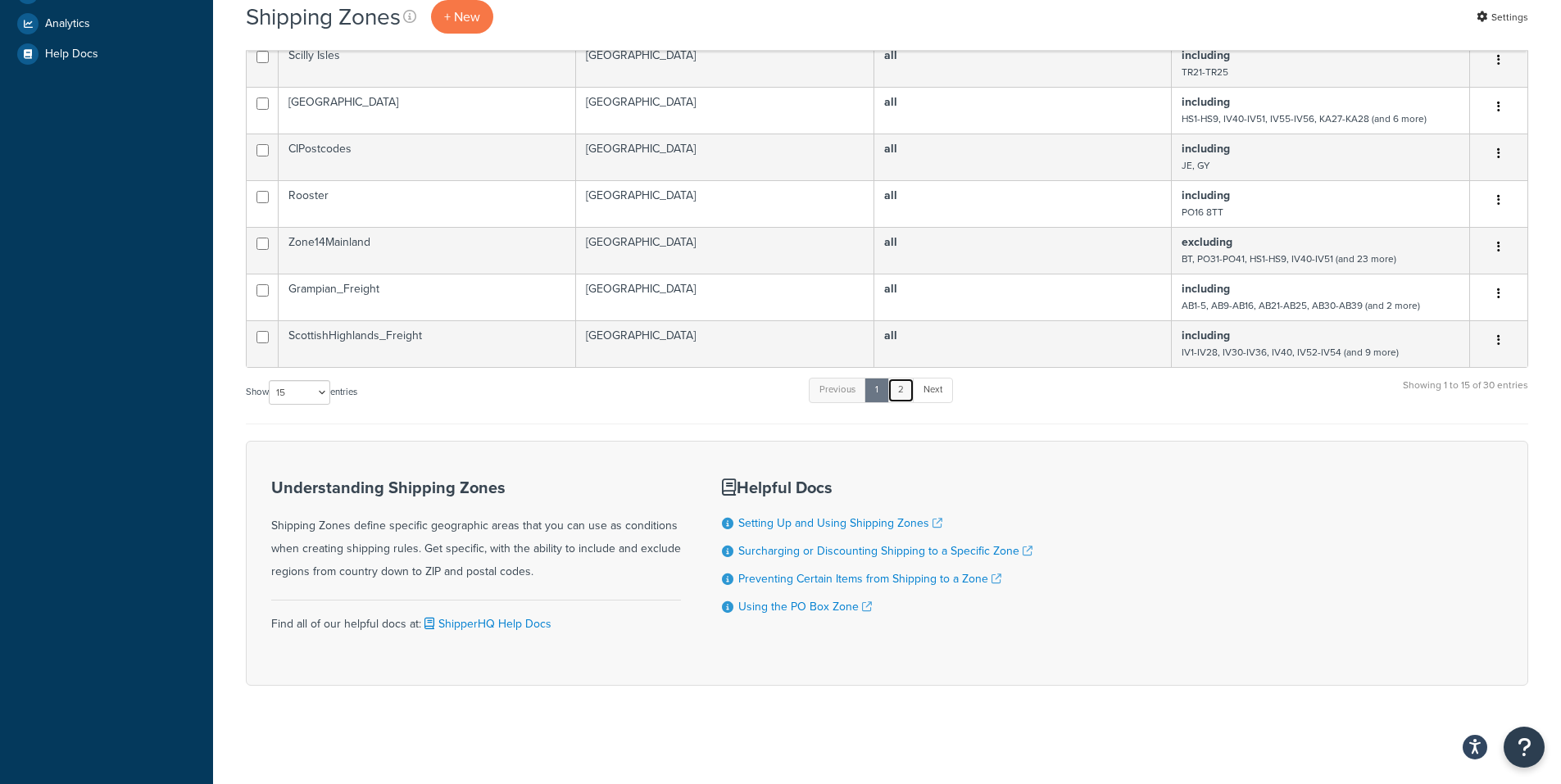
click at [899, 390] on link "2" at bounding box center [900, 390] width 27 height 24
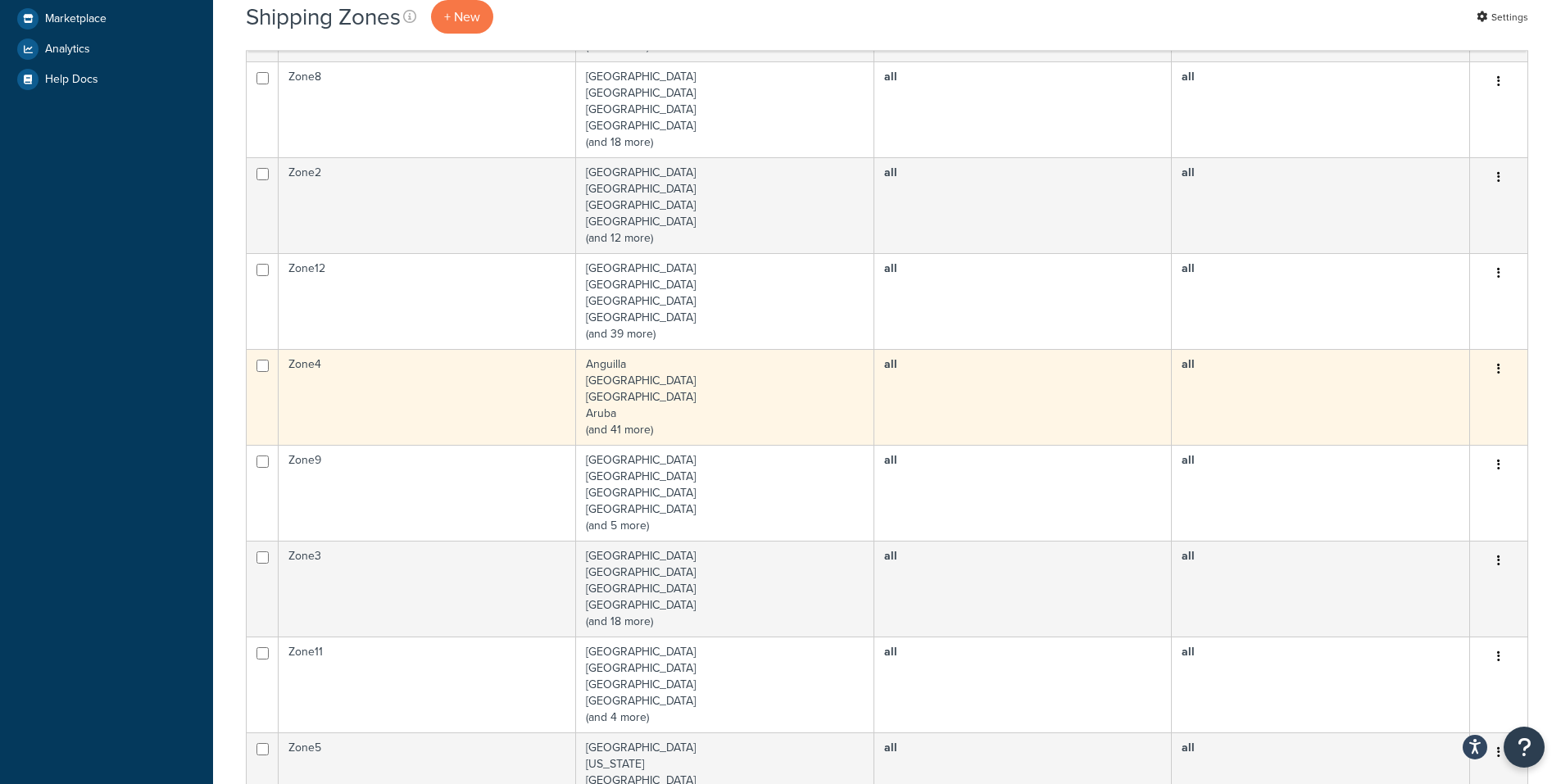
scroll to position [560, 0]
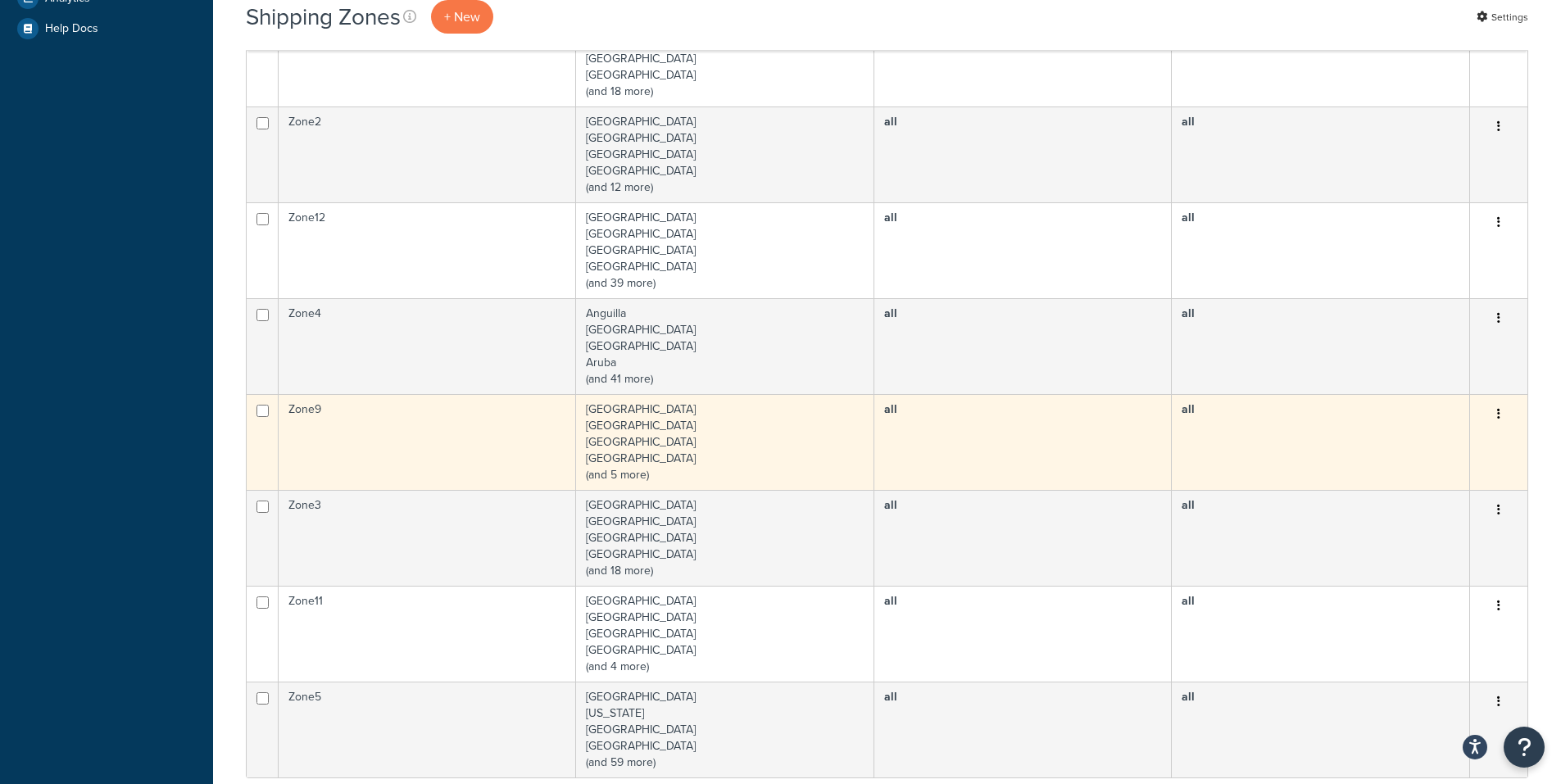
click at [468, 423] on td "Zone9" at bounding box center [426, 442] width 297 height 96
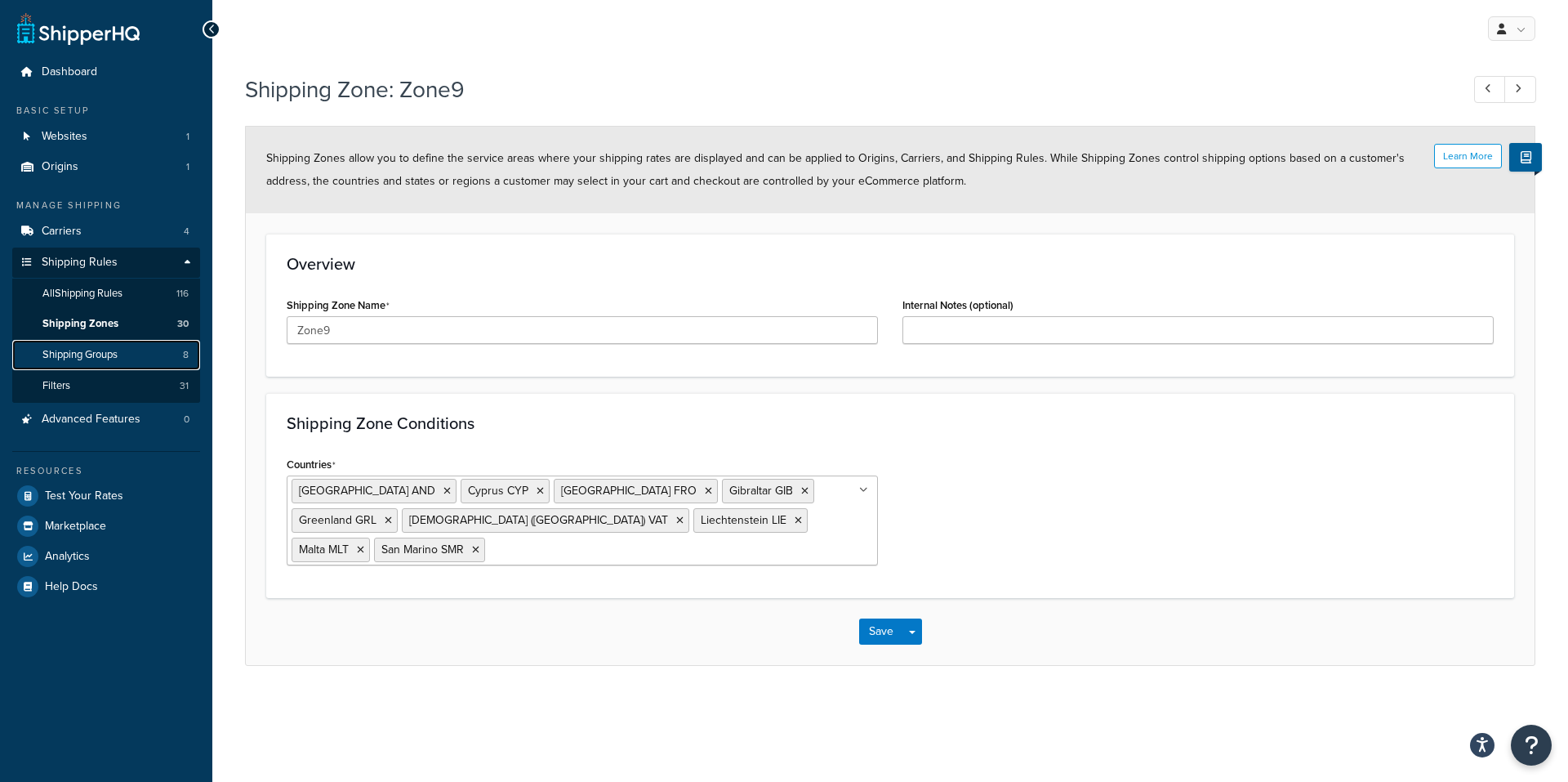
click at [95, 356] on span "Shipping Groups" at bounding box center [80, 354] width 75 height 14
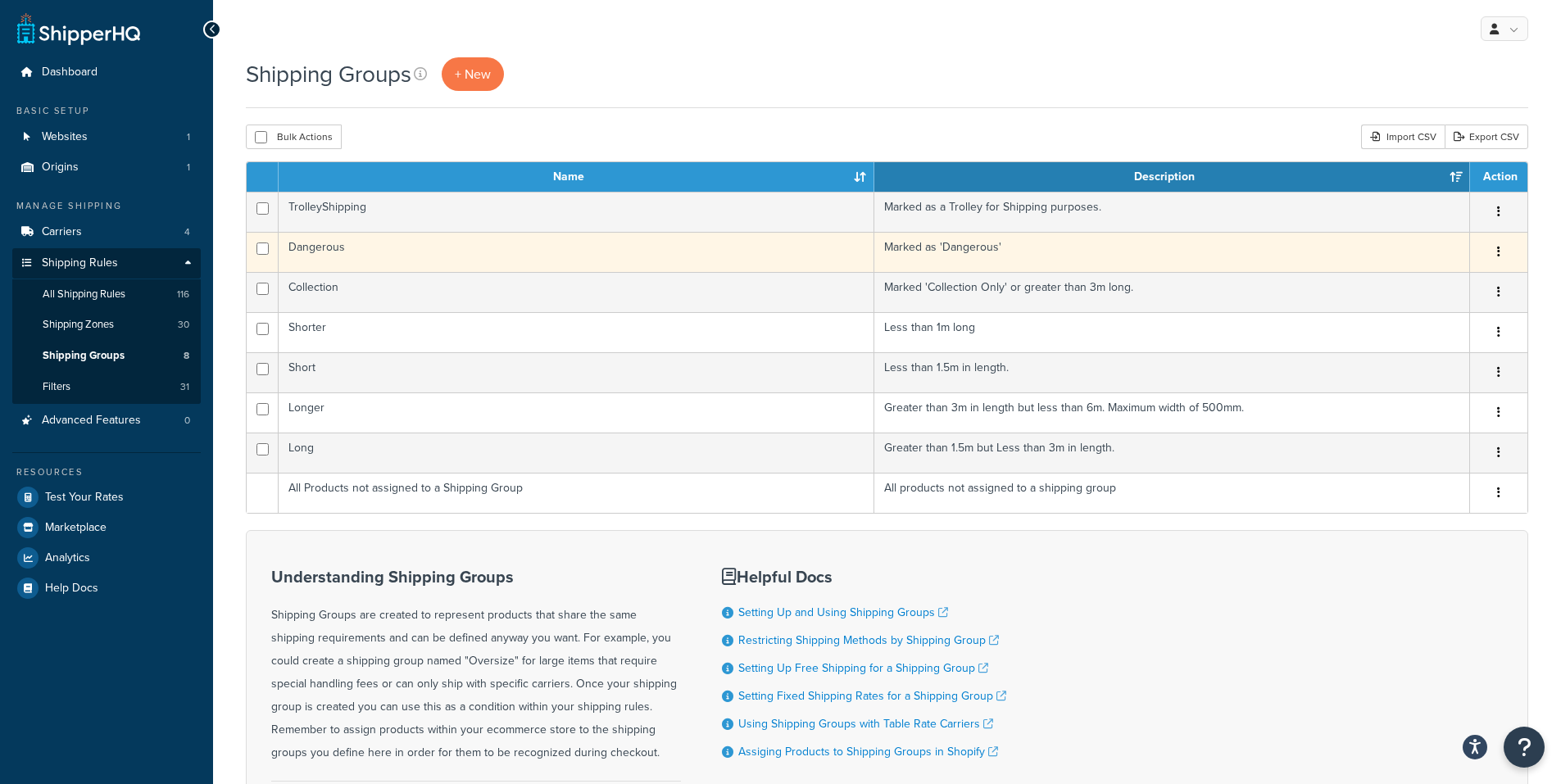
click at [485, 255] on td "Dangerous" at bounding box center [576, 252] width 596 height 41
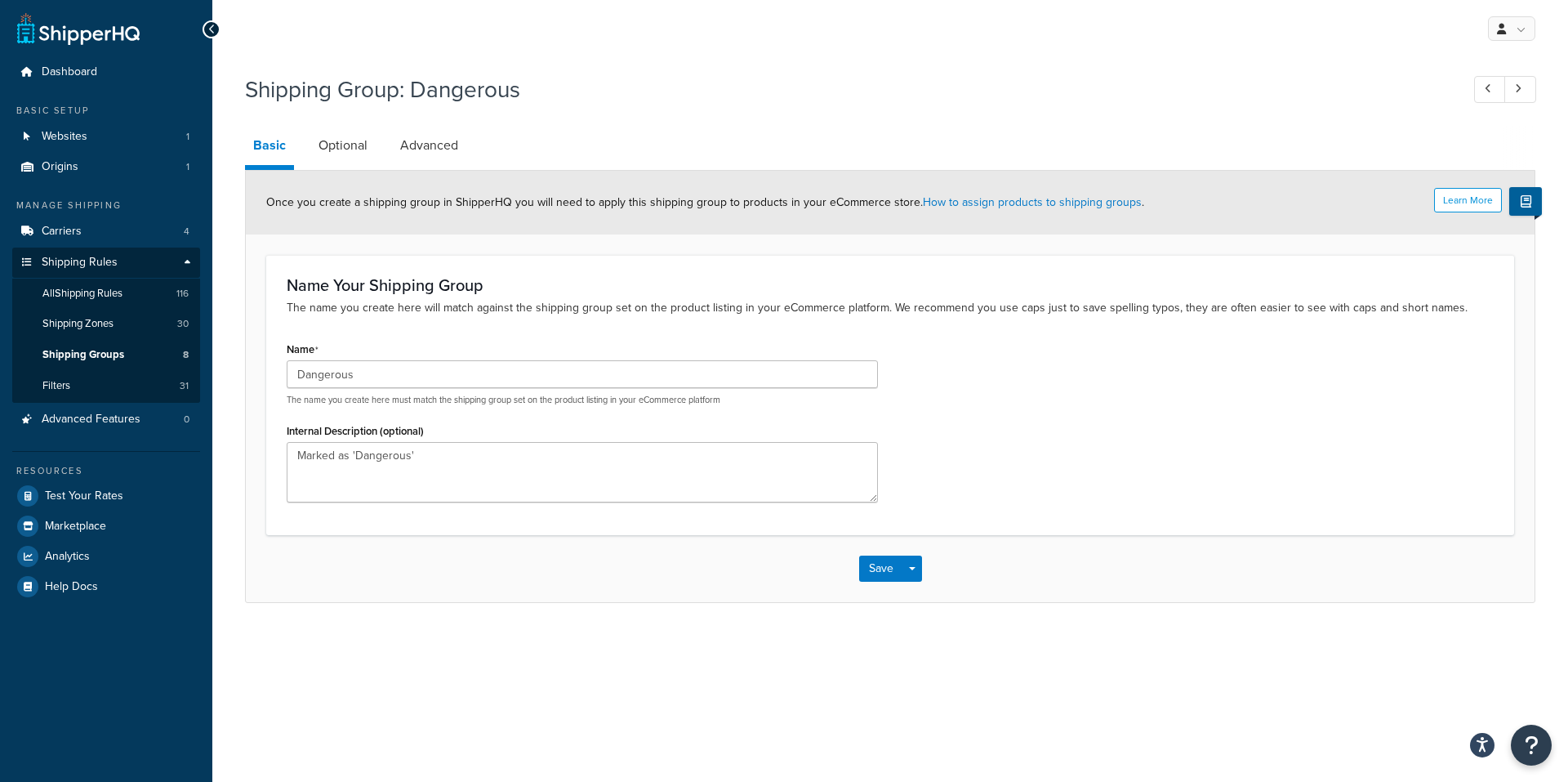
drag, startPoint x: 339, startPoint y: 146, endPoint x: 390, endPoint y: 143, distance: 51.1
click at [339, 147] on link "Optional" at bounding box center [343, 146] width 66 height 39
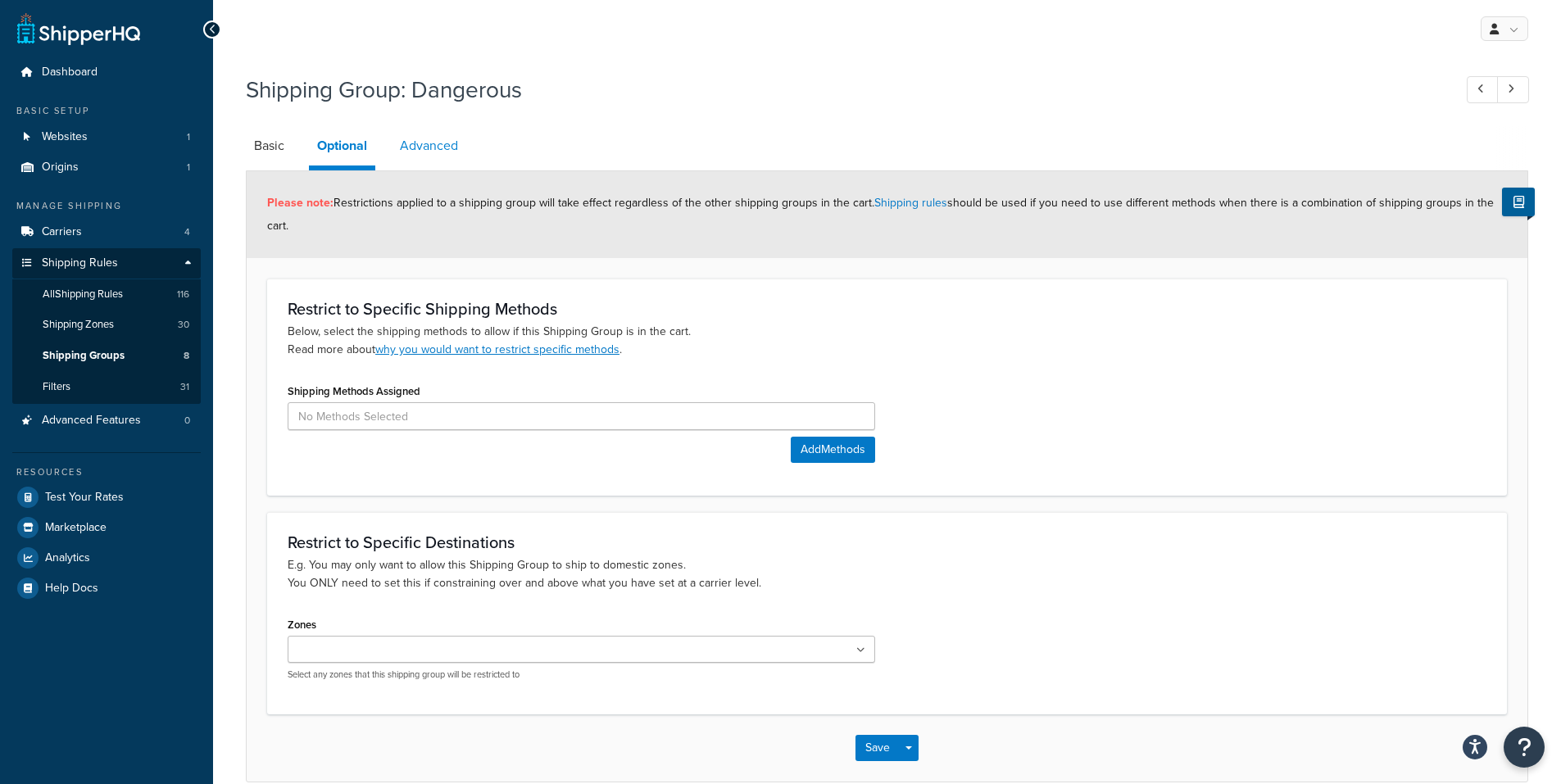
click at [433, 146] on link "Advanced" at bounding box center [428, 146] width 74 height 40
click at [123, 291] on span "All Shipping Rules" at bounding box center [82, 294] width 80 height 14
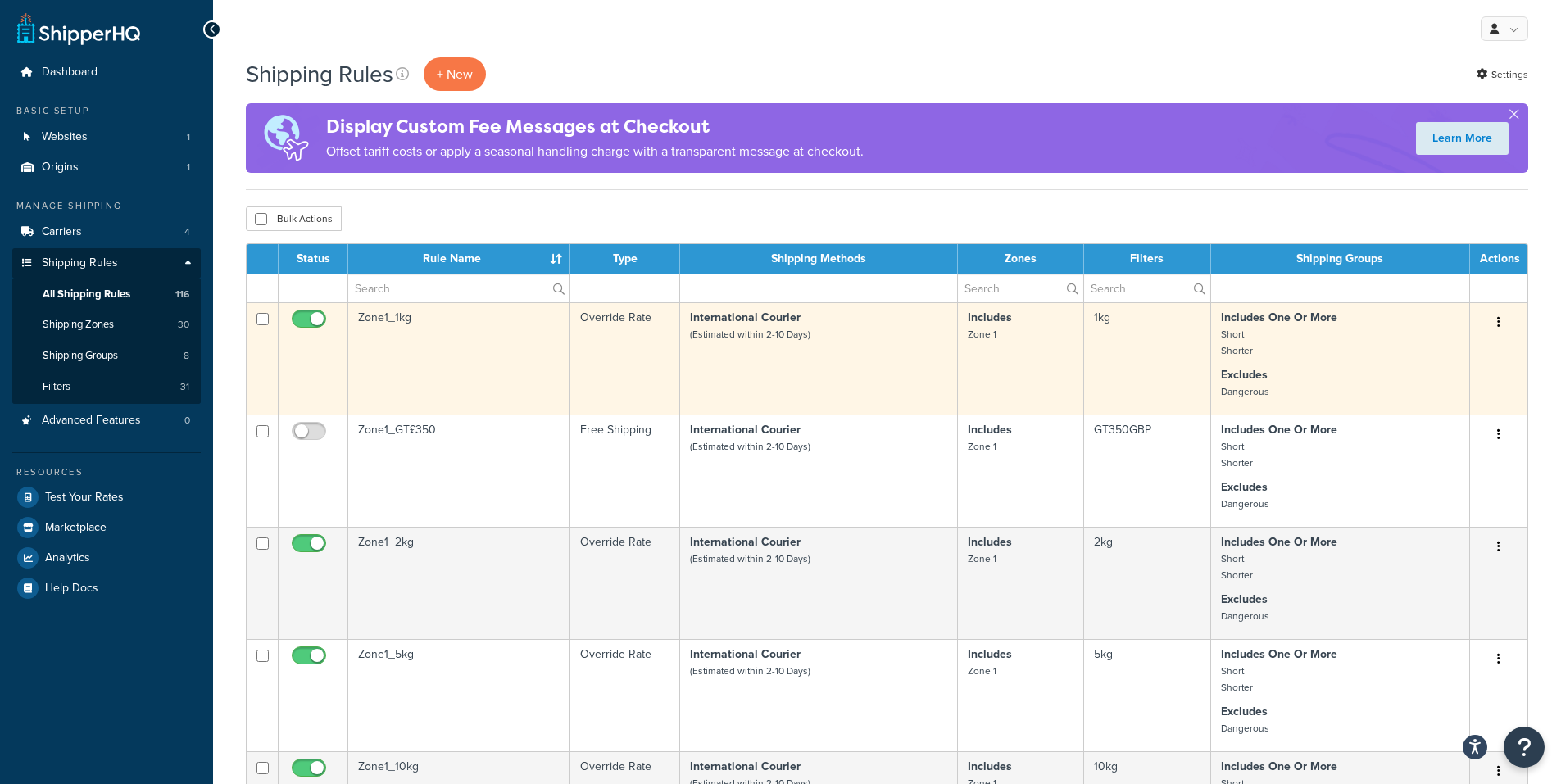
click at [471, 368] on td "Zone1_1kg" at bounding box center [459, 358] width 222 height 112
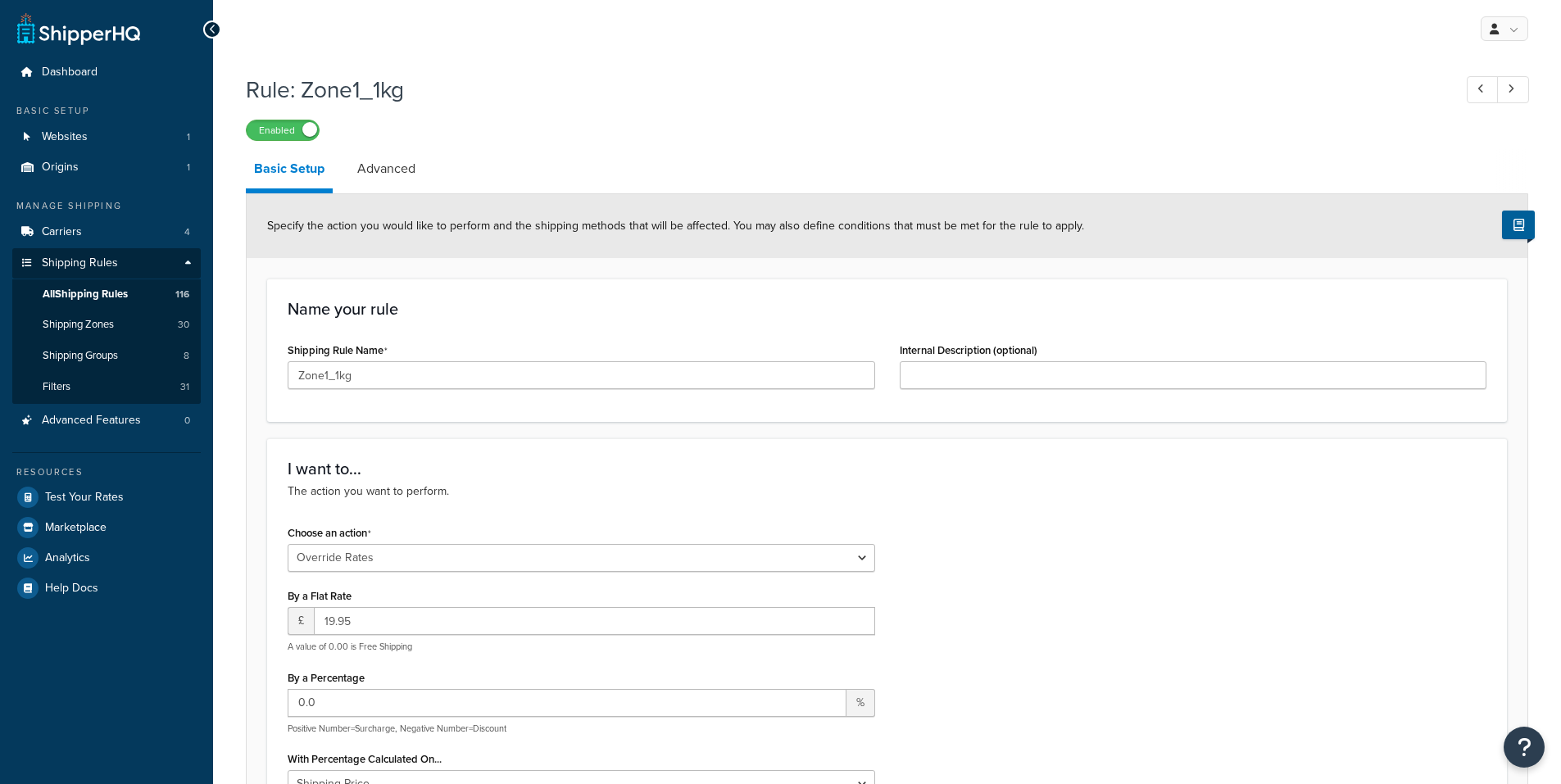
select select "OVERRIDE"
select select "LOCATION"
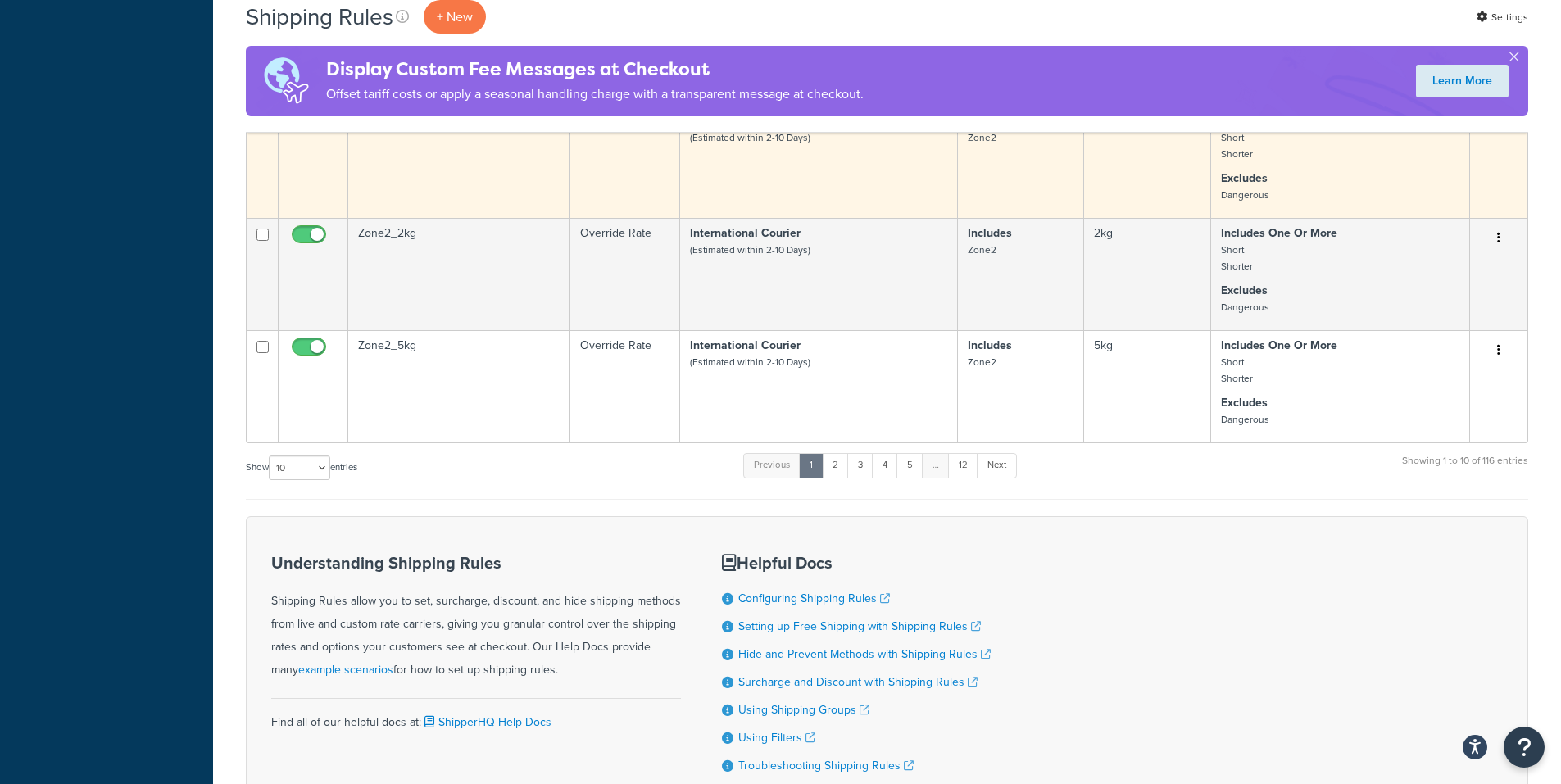
scroll to position [983, 0]
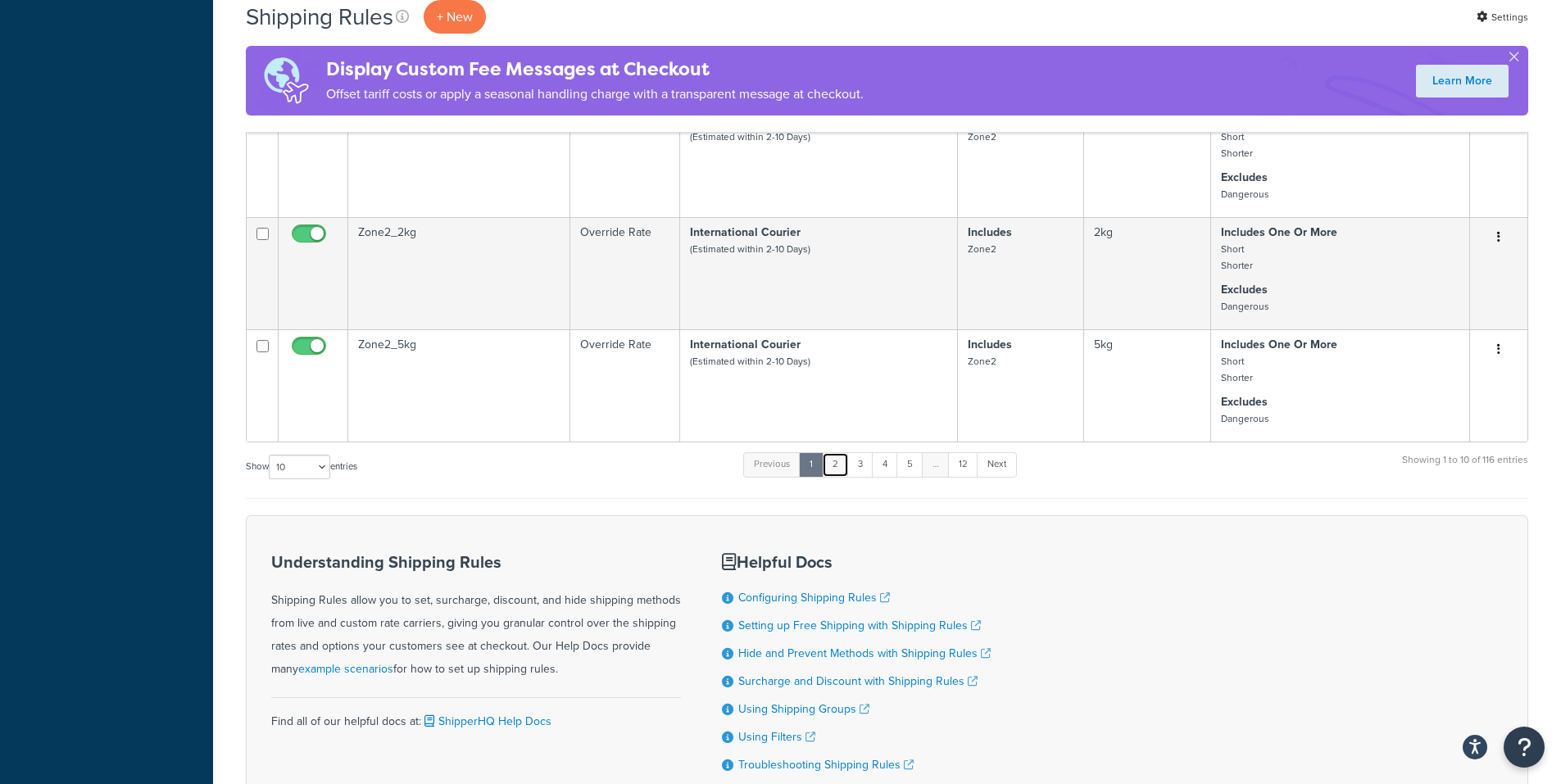
click at [834, 477] on link "2" at bounding box center [835, 465] width 27 height 24
click at [863, 477] on link "3" at bounding box center [858, 465] width 26 height 24
click at [887, 477] on link "4" at bounding box center [880, 465] width 26 height 24
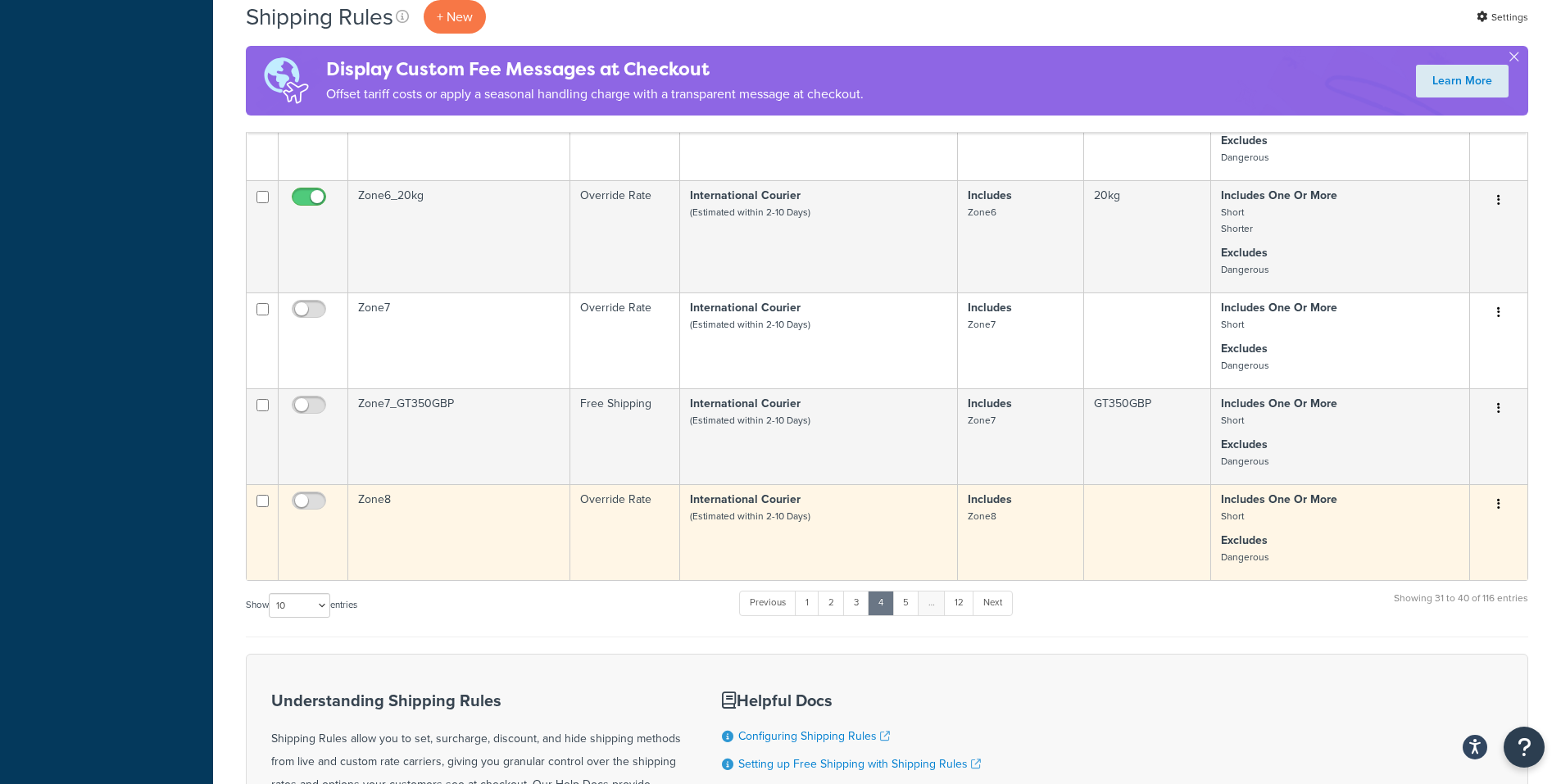
scroll to position [737, 0]
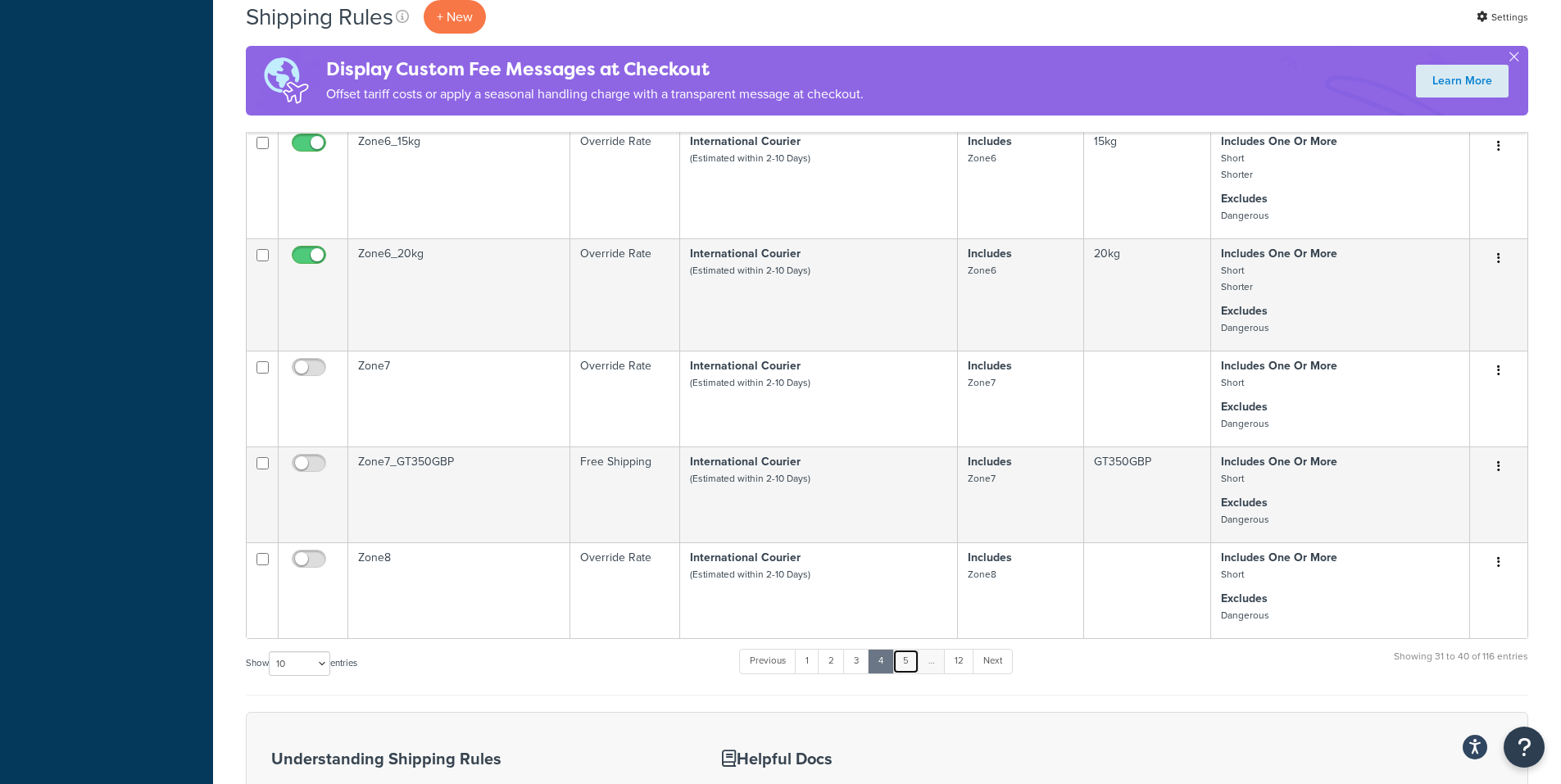
click at [907, 673] on link "5" at bounding box center [905, 661] width 27 height 24
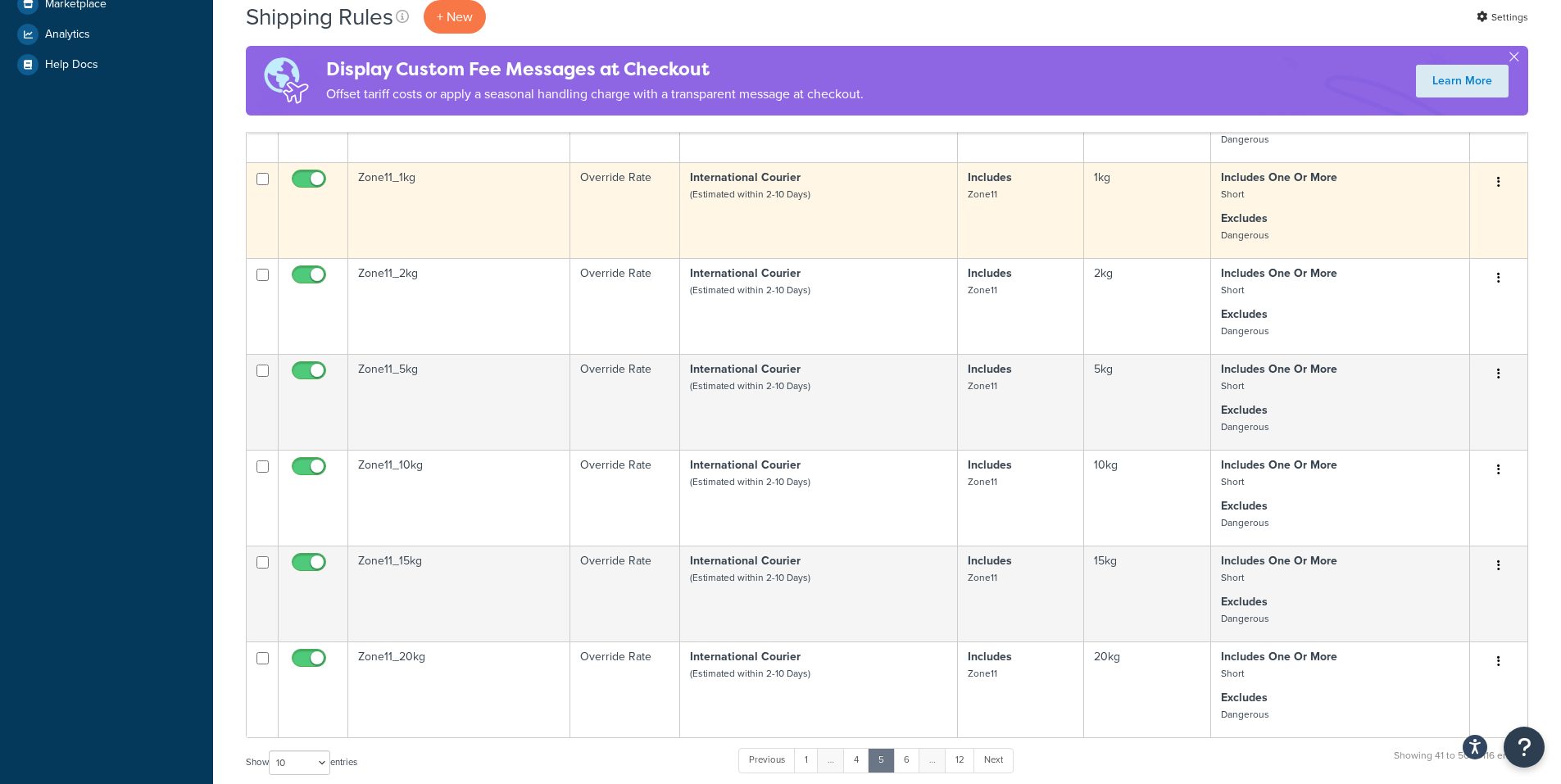
scroll to position [655, 0]
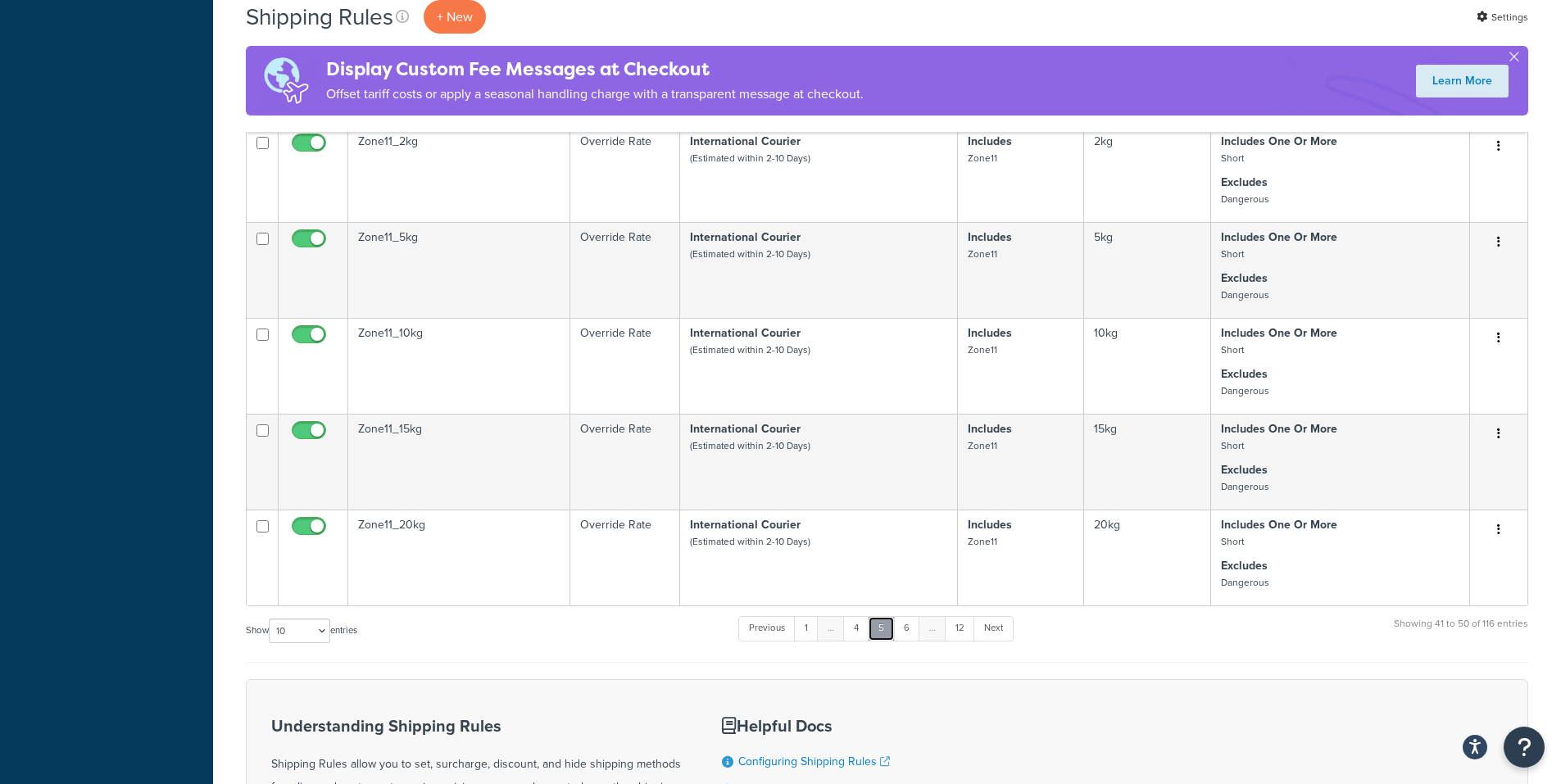
click at [879, 641] on link "5" at bounding box center [880, 629] width 27 height 24
click at [864, 641] on link "4" at bounding box center [856, 629] width 26 height 24
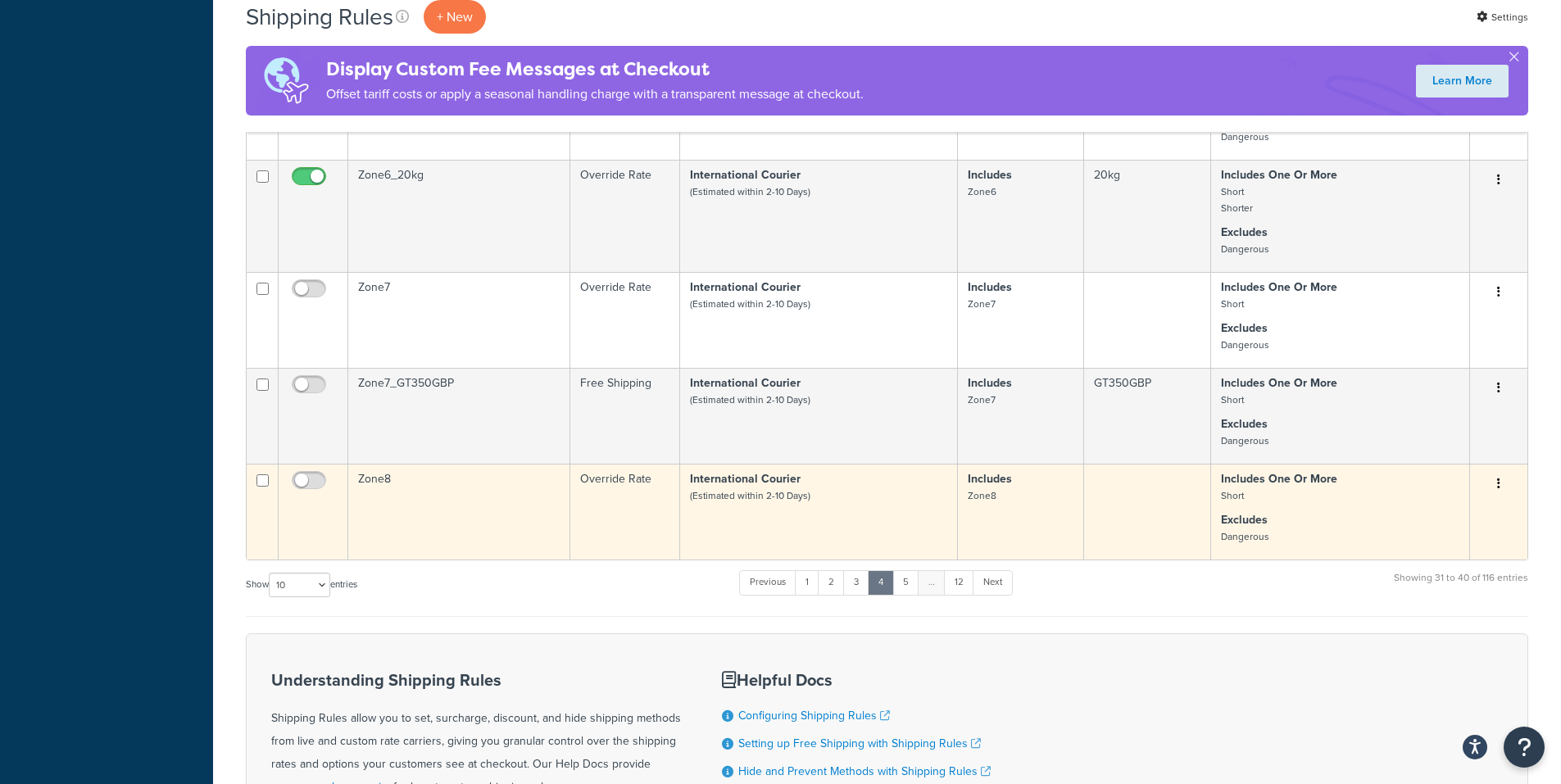
scroll to position [819, 0]
click at [442, 520] on td "Zone8" at bounding box center [459, 508] width 222 height 96
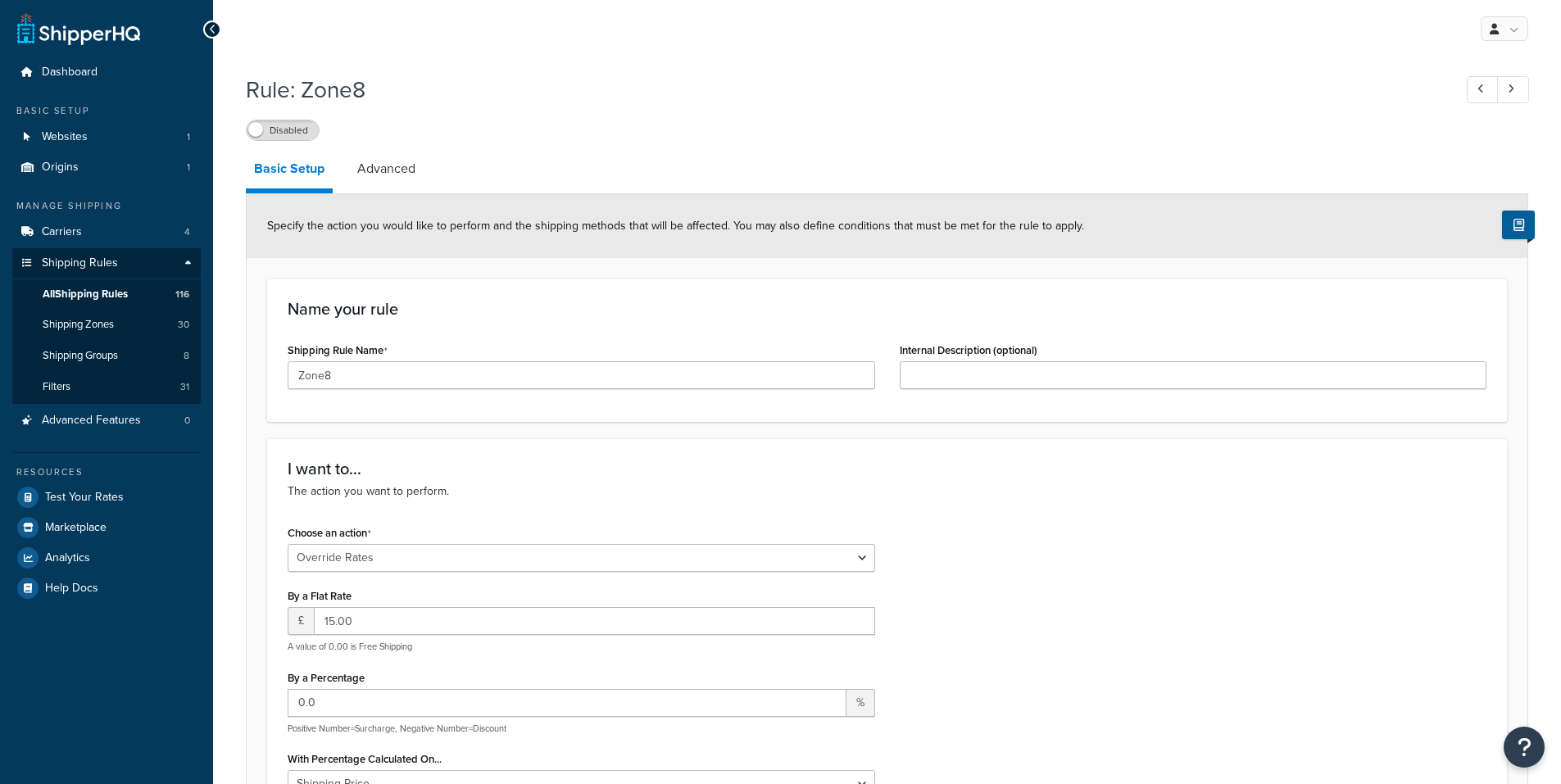
select select "OVERRIDE"
select select "LOCATION"
click at [1068, 541] on div "Choose an action Choose an action Override Rates Surcharge or discount rates Hi…" at bounding box center [886, 697] width 1223 height 352
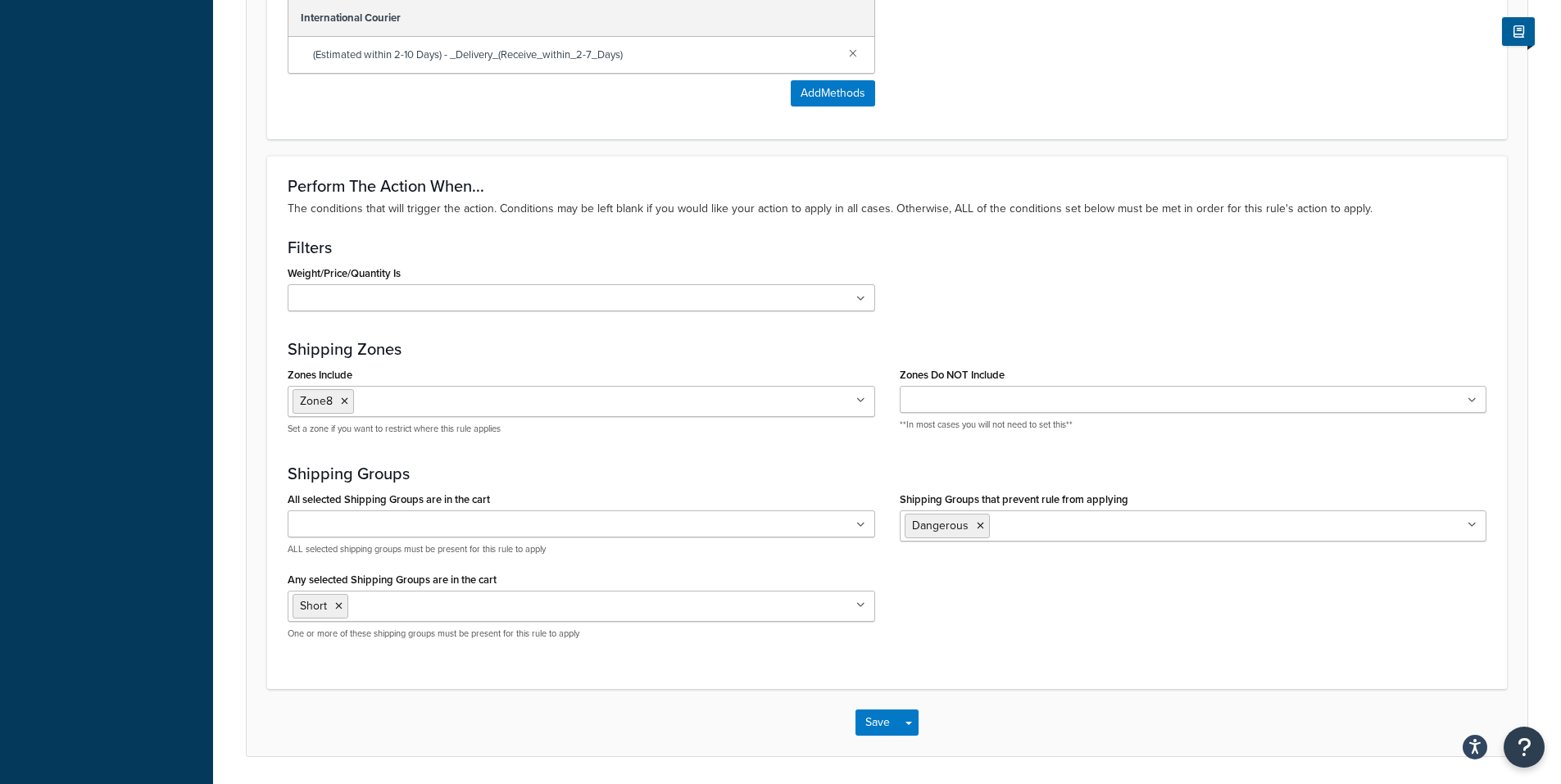
scroll to position [1108, 0]
